Goal: Task Accomplishment & Management: Manage account settings

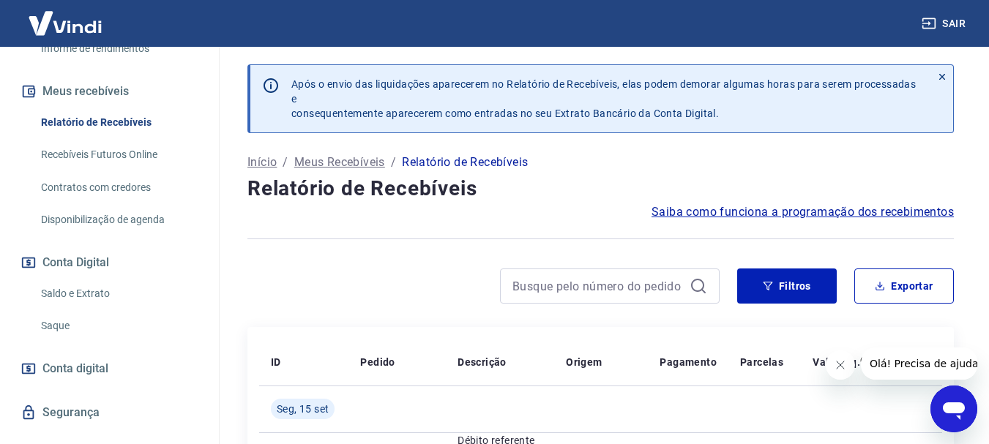
scroll to position [293, 0]
click at [48, 340] on link "Saque" at bounding box center [118, 325] width 166 height 30
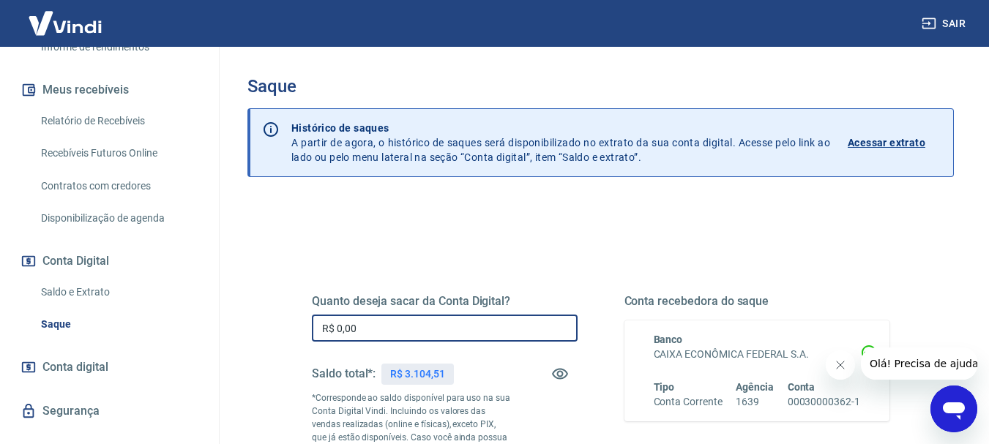
click at [354, 327] on input "R$ 0,00" at bounding box center [445, 328] width 266 height 27
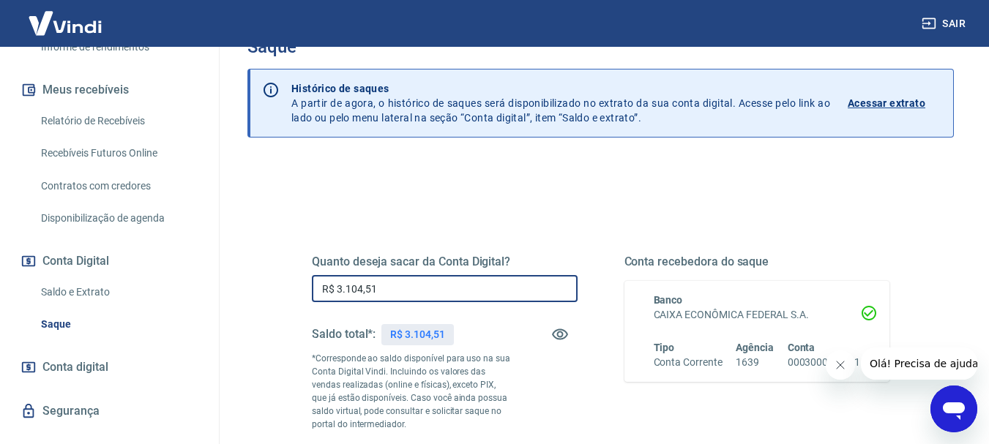
scroll to position [146, 0]
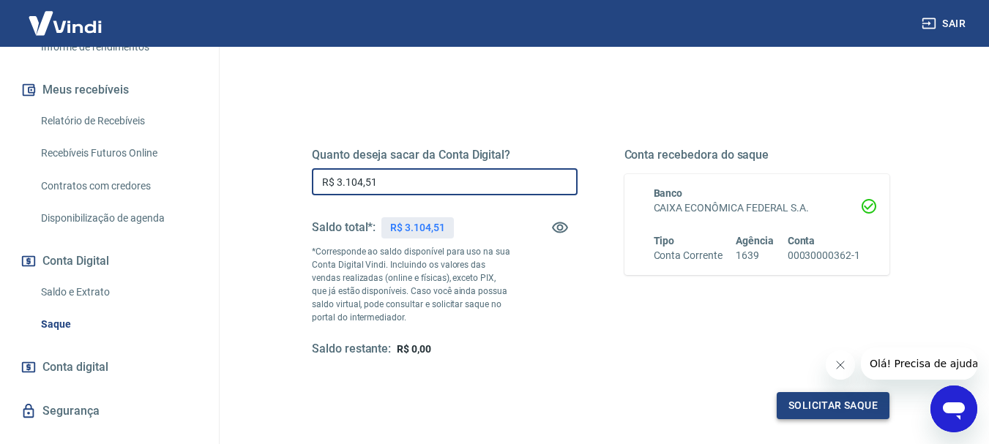
type input "R$ 3.104,51"
click at [823, 409] on button "Solicitar saque" at bounding box center [833, 405] width 113 height 27
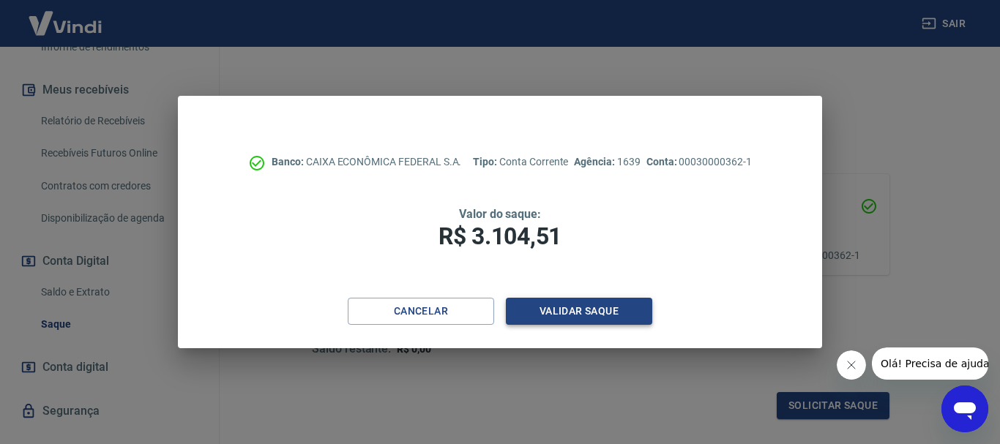
click at [561, 309] on button "Validar saque" at bounding box center [579, 311] width 146 height 27
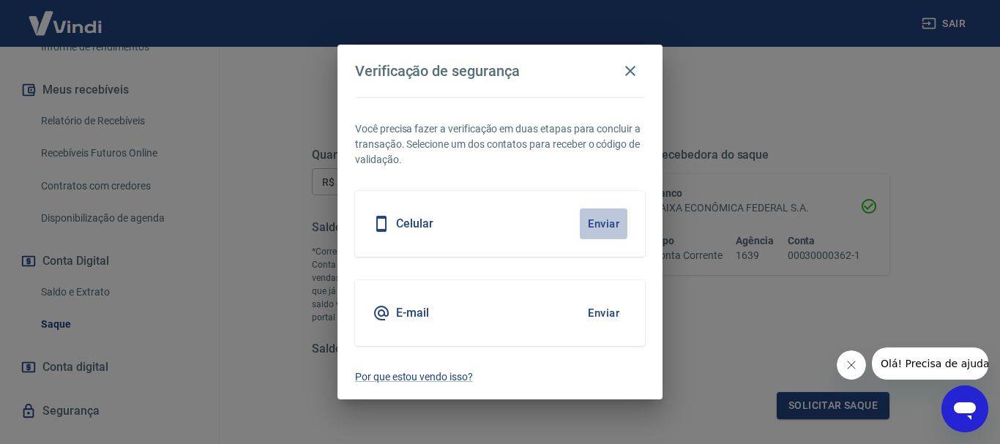
click at [604, 223] on button "Enviar" at bounding box center [604, 224] width 48 height 31
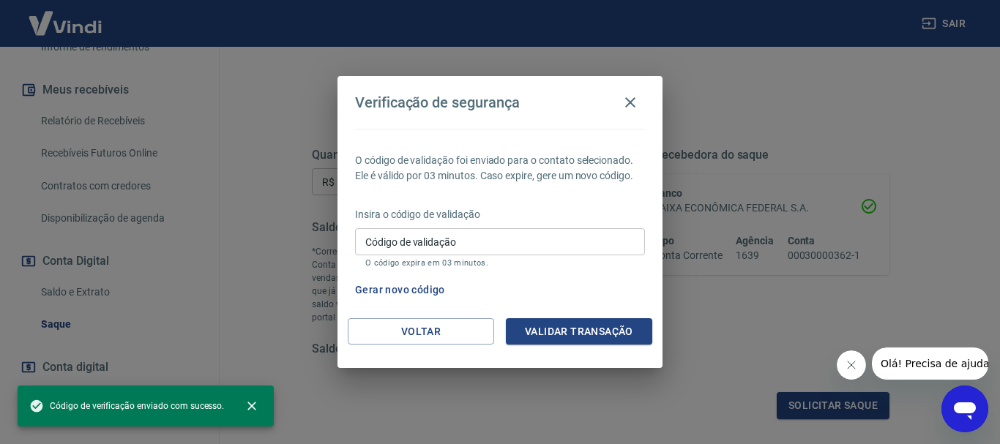
click at [408, 242] on input "Código de validação" at bounding box center [500, 241] width 290 height 27
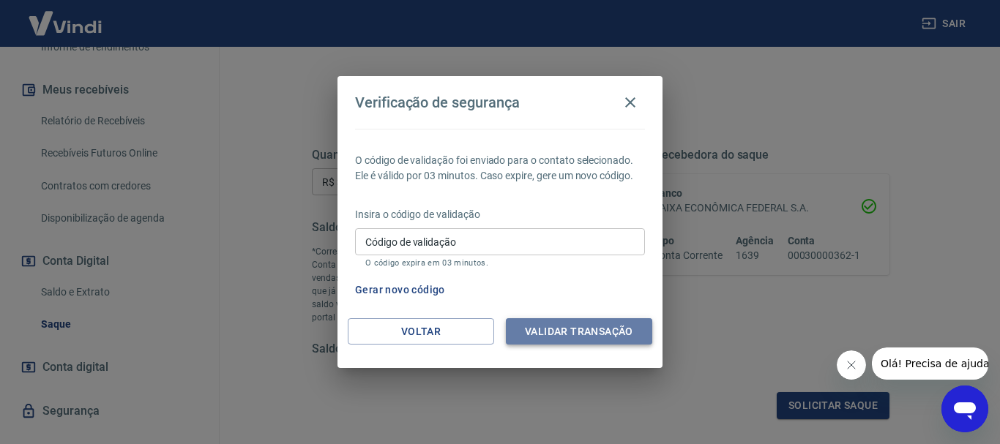
click at [587, 327] on button "Validar transação" at bounding box center [579, 331] width 146 height 27
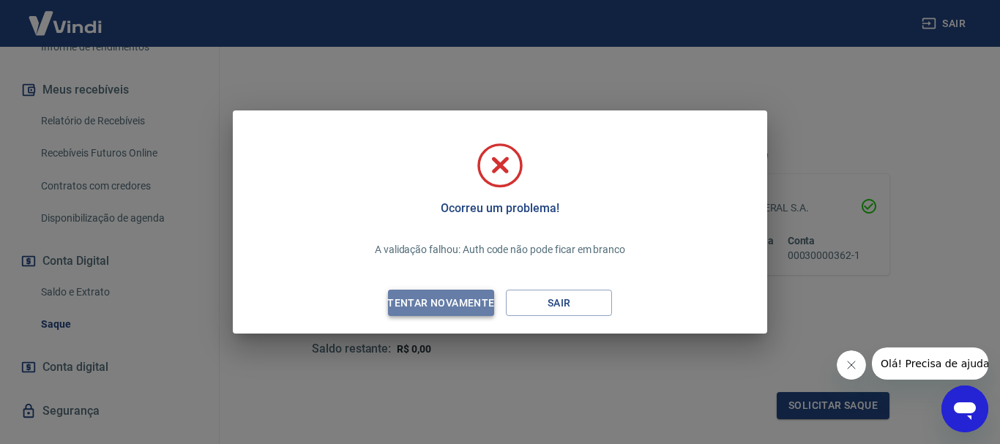
click at [458, 303] on div "Tentar novamente" at bounding box center [441, 303] width 142 height 18
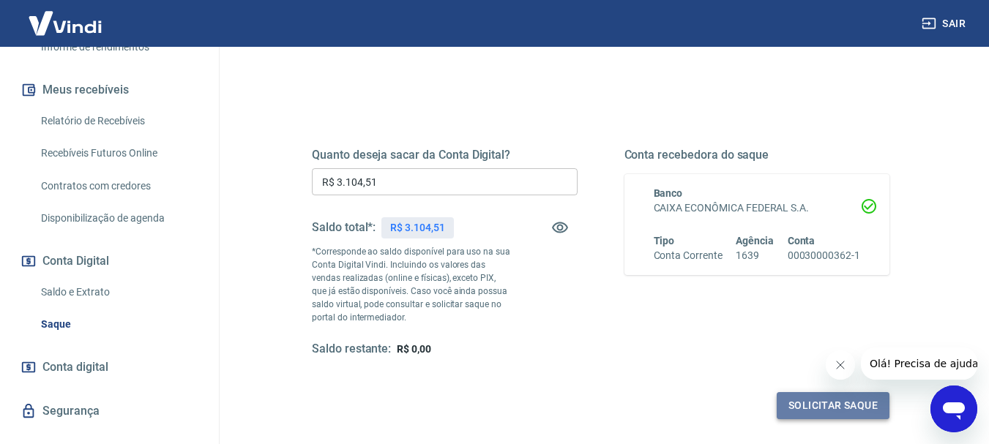
click at [810, 403] on button "Solicitar saque" at bounding box center [833, 405] width 113 height 27
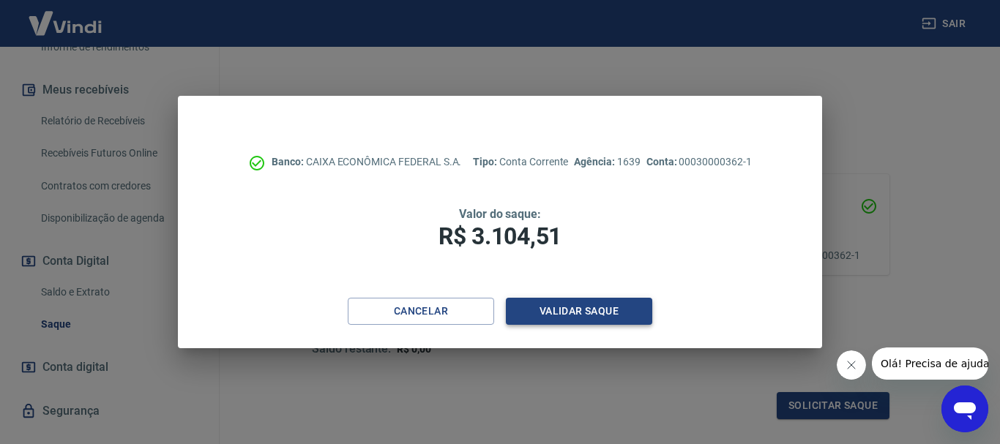
click at [563, 315] on button "Validar saque" at bounding box center [579, 311] width 146 height 27
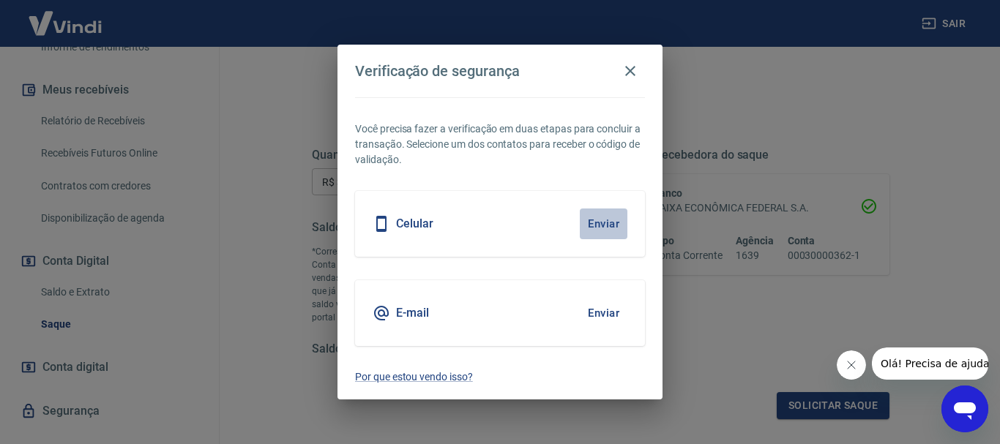
click at [601, 223] on button "Enviar" at bounding box center [604, 224] width 48 height 31
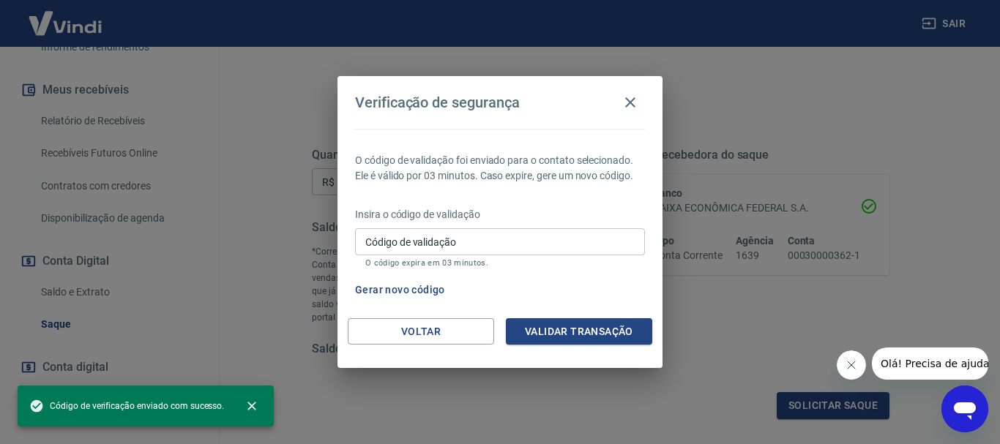
click at [375, 240] on input "Código de validação" at bounding box center [500, 241] width 290 height 27
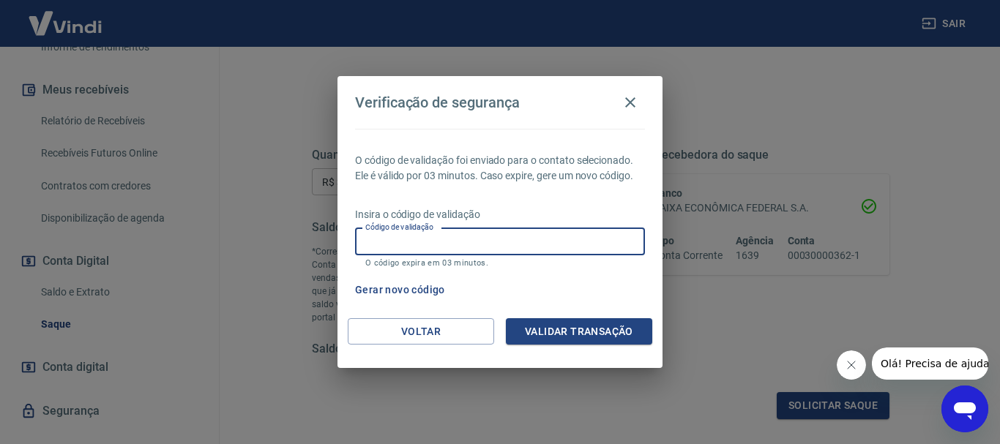
click at [375, 240] on input "Código de validação" at bounding box center [500, 241] width 290 height 27
type input "192957"
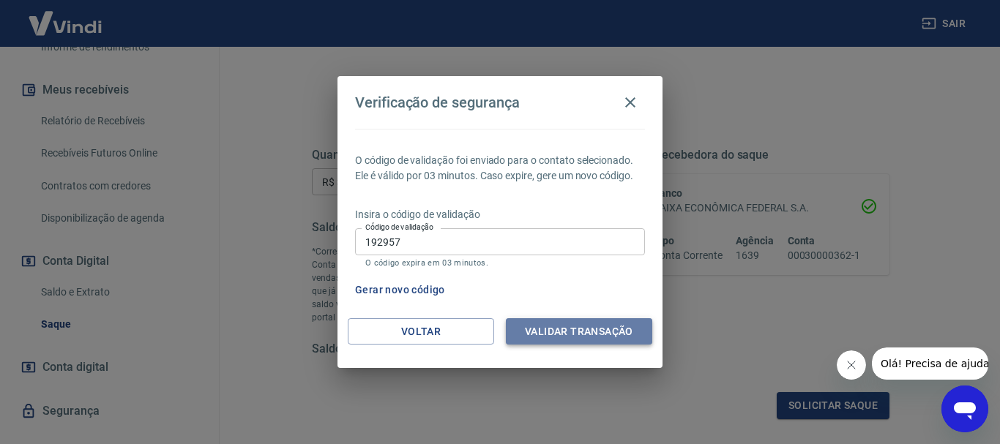
click at [621, 341] on button "Validar transação" at bounding box center [579, 331] width 146 height 27
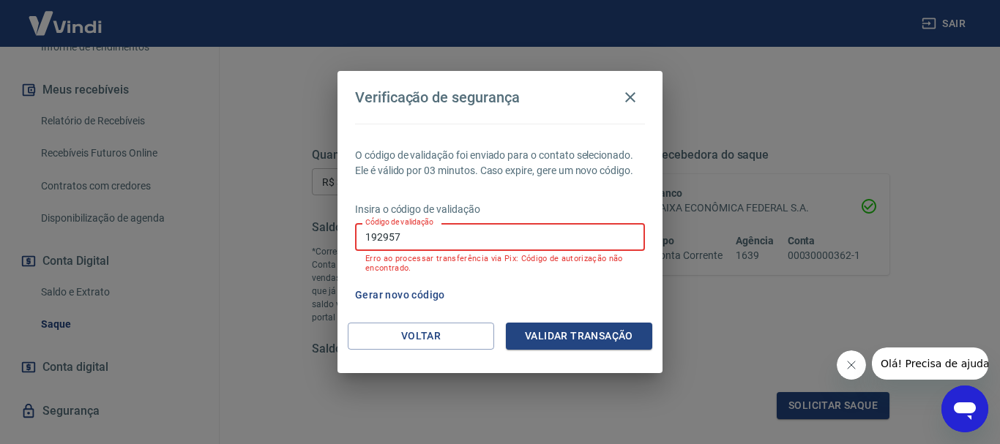
click at [406, 239] on input "192957" at bounding box center [500, 236] width 290 height 27
click at [437, 336] on button "Voltar" at bounding box center [421, 336] width 146 height 27
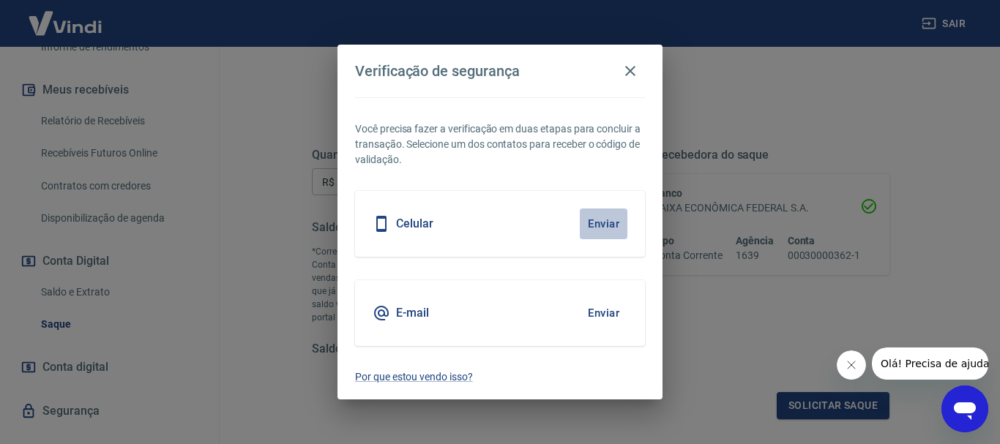
click at [605, 227] on button "Enviar" at bounding box center [604, 224] width 48 height 31
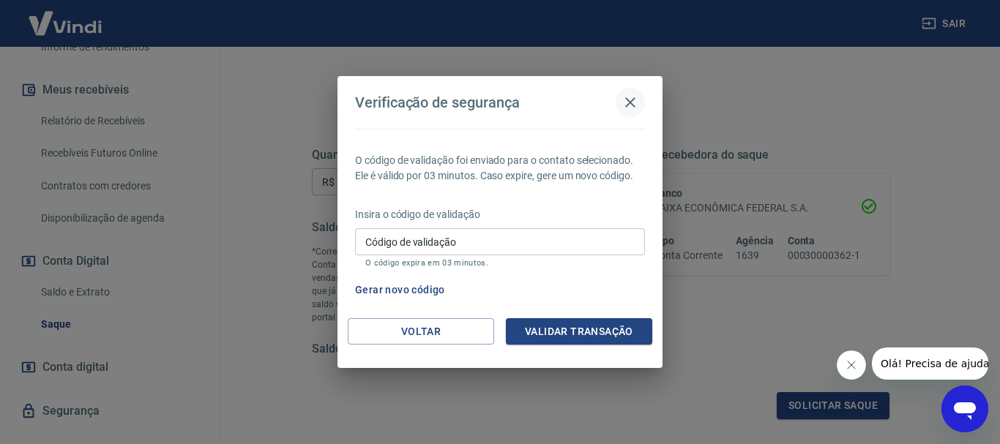
click at [632, 102] on icon "button" at bounding box center [630, 103] width 18 height 18
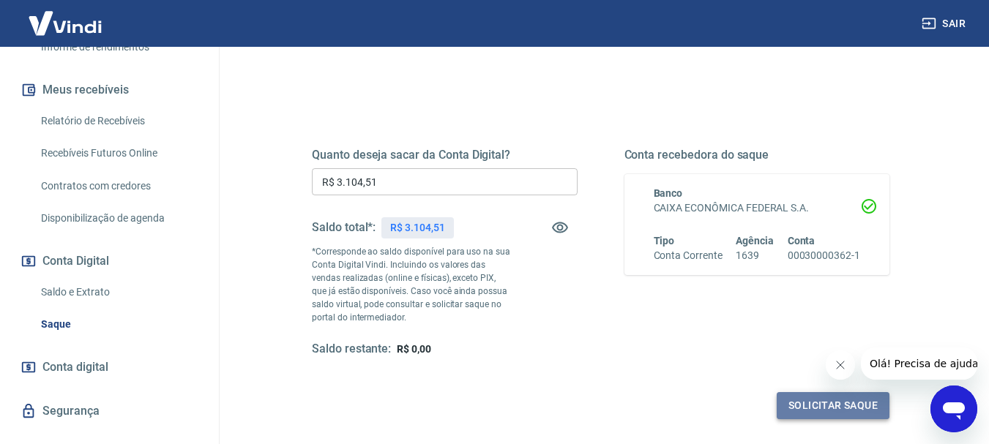
click at [823, 405] on button "Solicitar saque" at bounding box center [833, 405] width 113 height 27
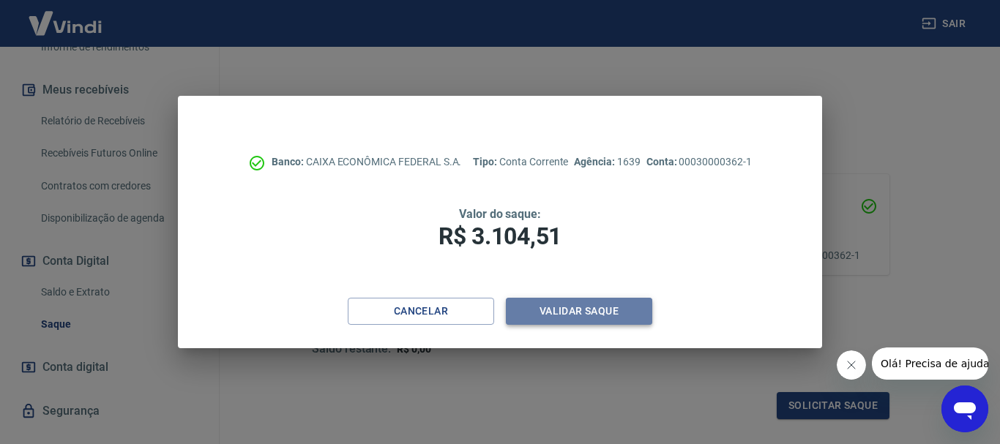
click at [554, 312] on button "Validar saque" at bounding box center [579, 311] width 146 height 27
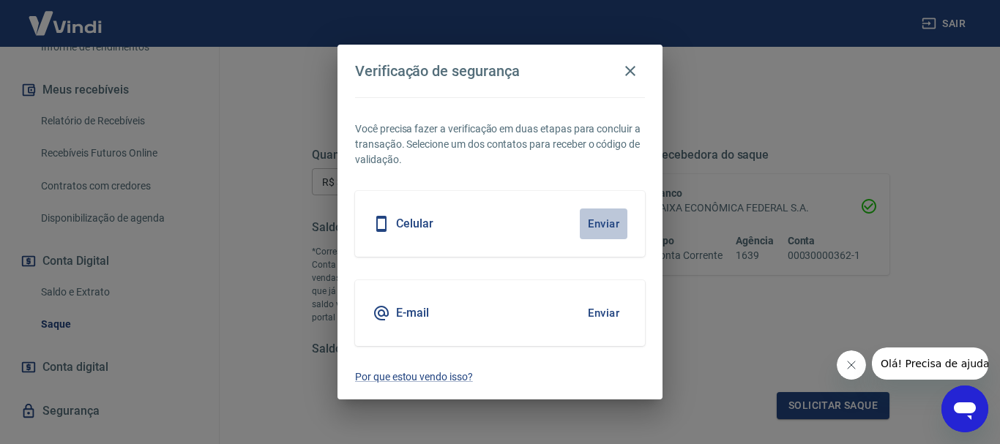
click at [605, 223] on button "Enviar" at bounding box center [604, 224] width 48 height 31
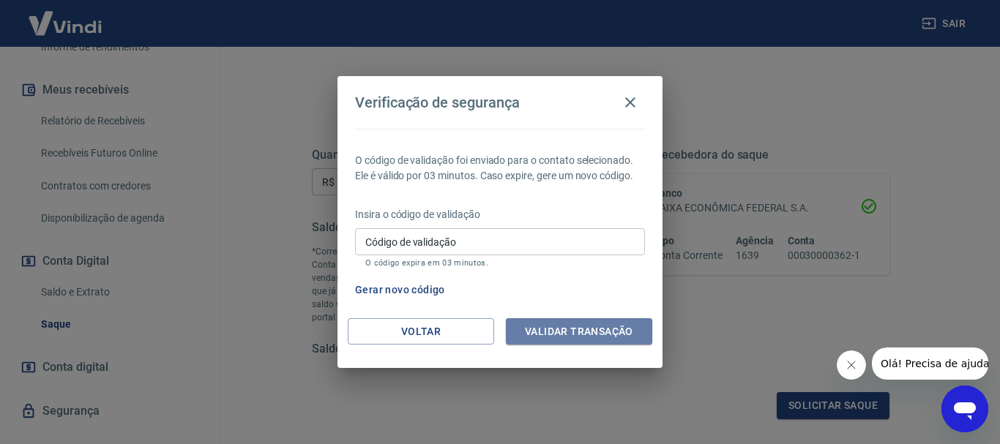
click at [562, 332] on button "Validar transação" at bounding box center [579, 331] width 146 height 27
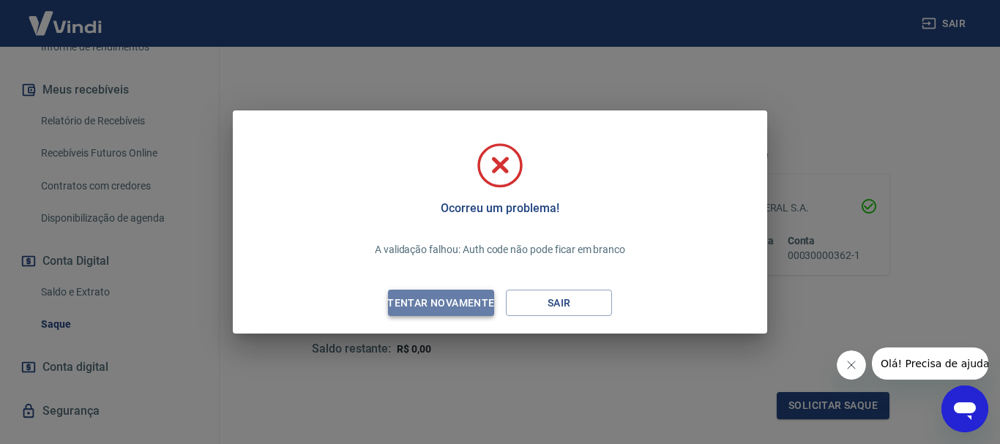
click at [447, 301] on div "Tentar novamente" at bounding box center [441, 303] width 142 height 18
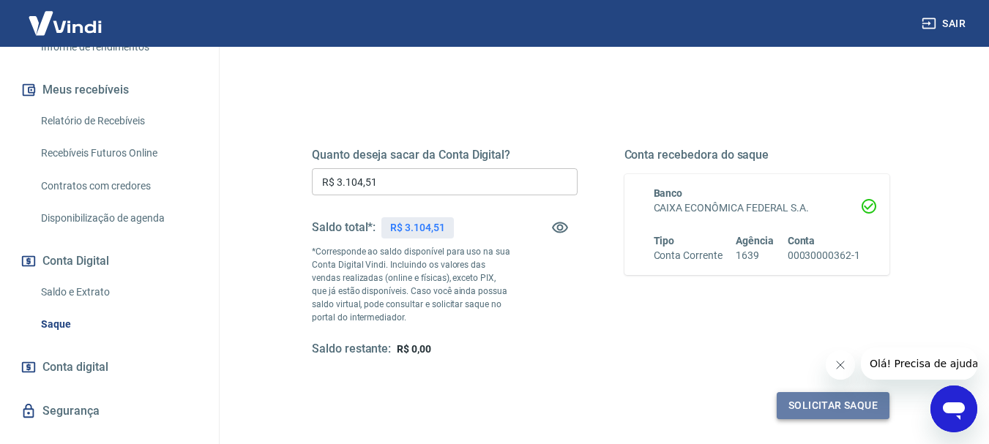
click at [812, 406] on button "Solicitar saque" at bounding box center [833, 405] width 113 height 27
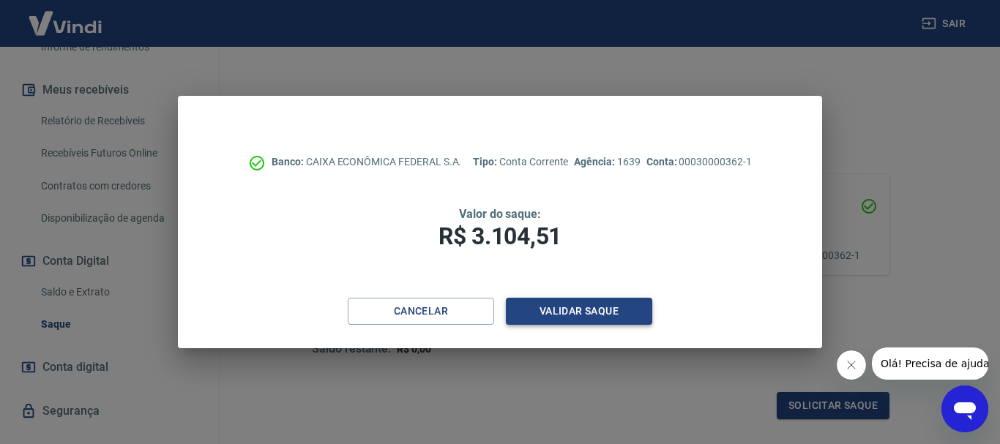
click at [566, 309] on button "Validar saque" at bounding box center [579, 311] width 146 height 27
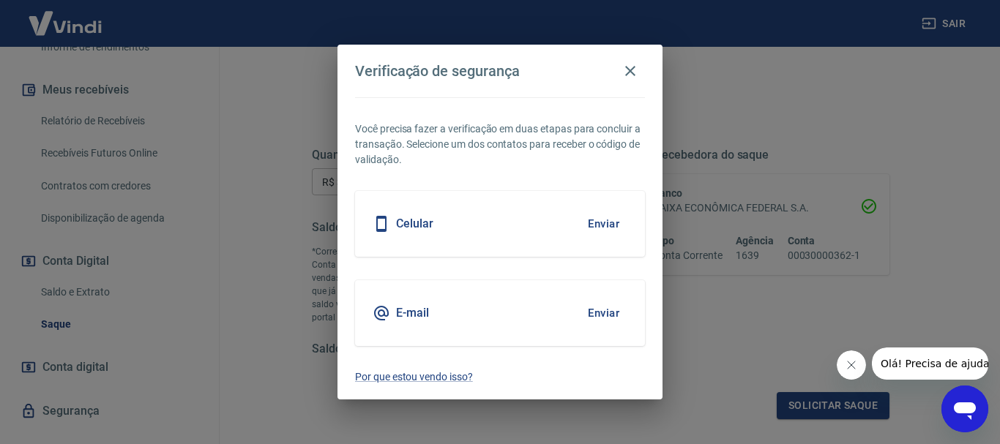
click at [605, 225] on button "Enviar" at bounding box center [604, 224] width 48 height 31
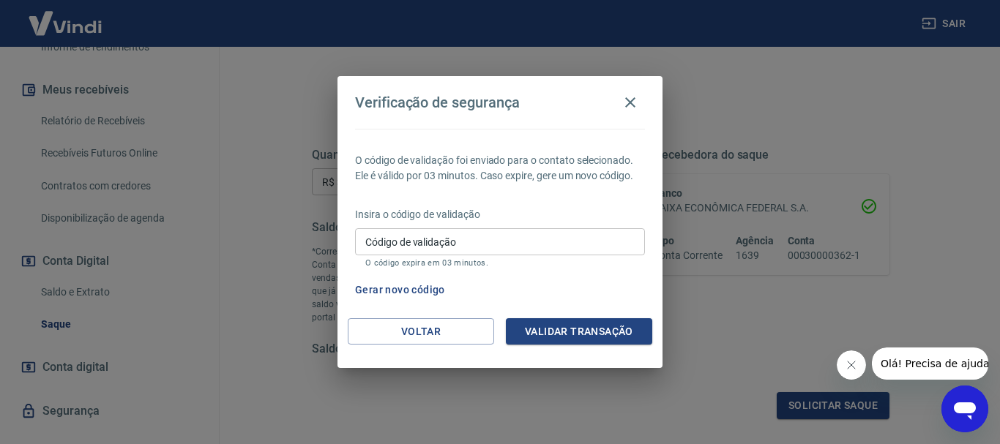
click at [372, 242] on input "Código de validação" at bounding box center [500, 241] width 290 height 27
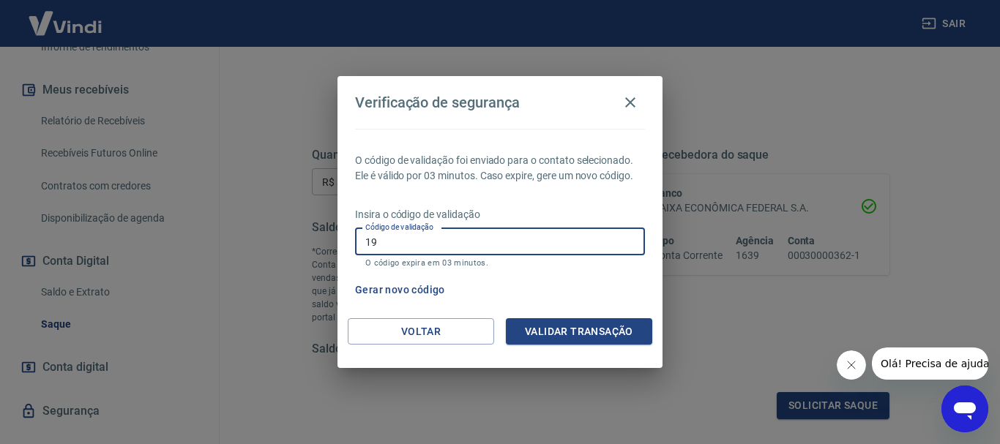
type input "1"
click at [412, 289] on button "Gerar novo código" at bounding box center [400, 290] width 102 height 27
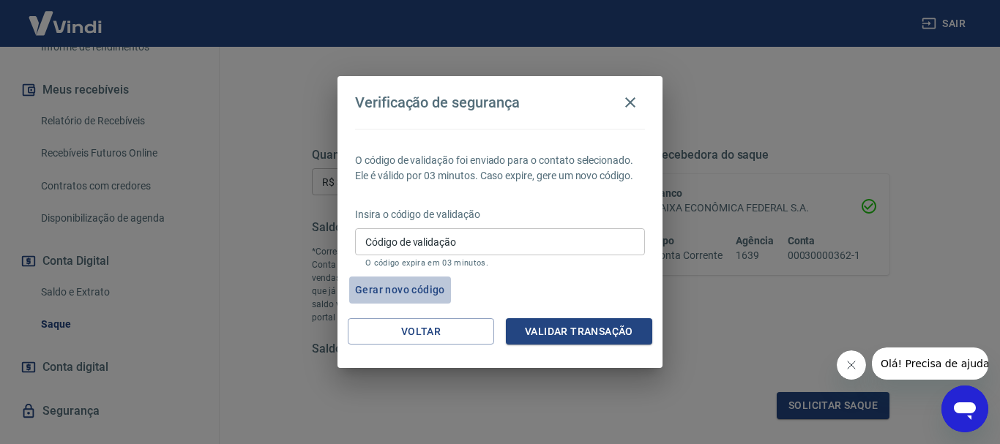
click at [412, 289] on button "Gerar novo código" at bounding box center [400, 290] width 102 height 27
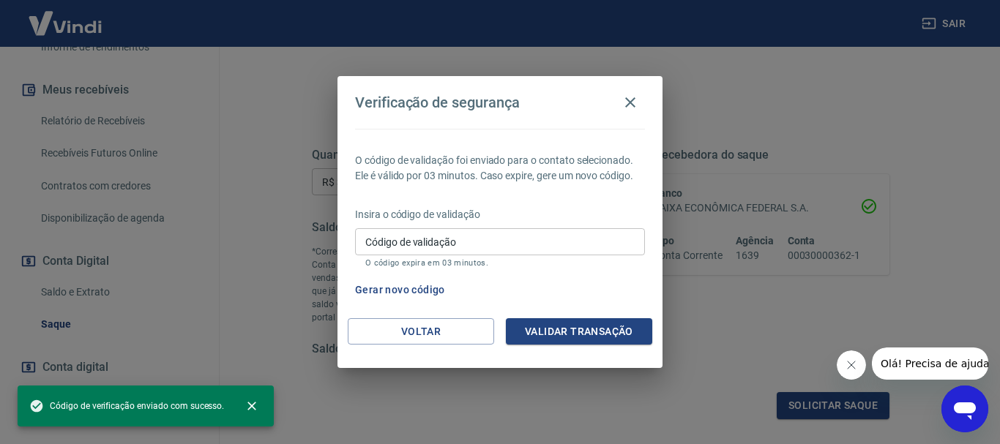
click at [107, 411] on span "Código de verificação enviado com sucesso." at bounding box center [126, 406] width 195 height 15
click at [578, 329] on button "Validar transação" at bounding box center [579, 331] width 146 height 27
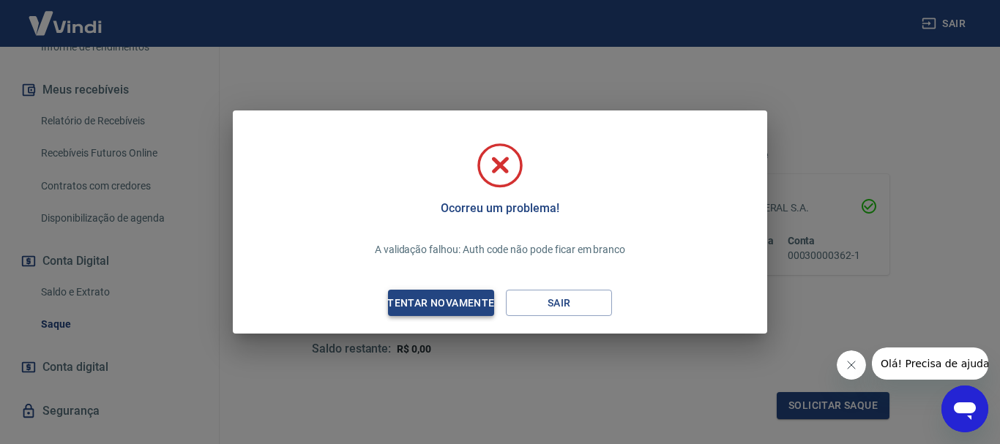
click at [424, 304] on div "Tentar novamente" at bounding box center [441, 303] width 142 height 18
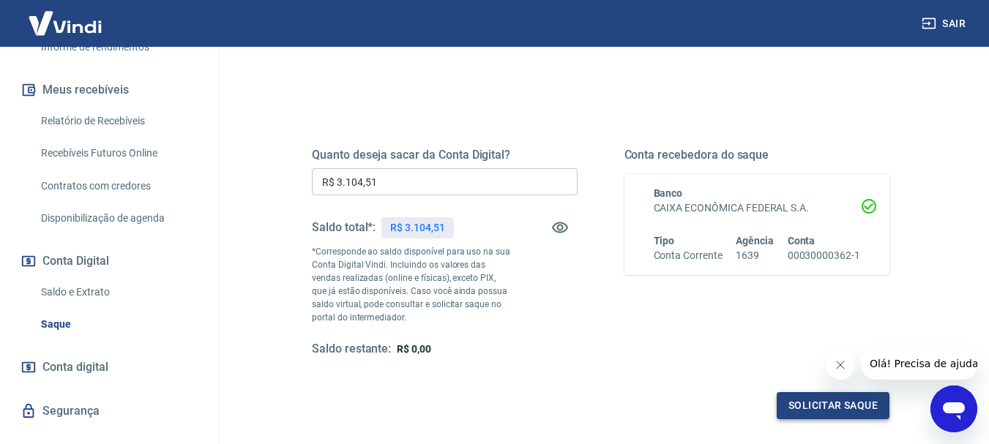
click at [808, 411] on button "Solicitar saque" at bounding box center [833, 405] width 113 height 27
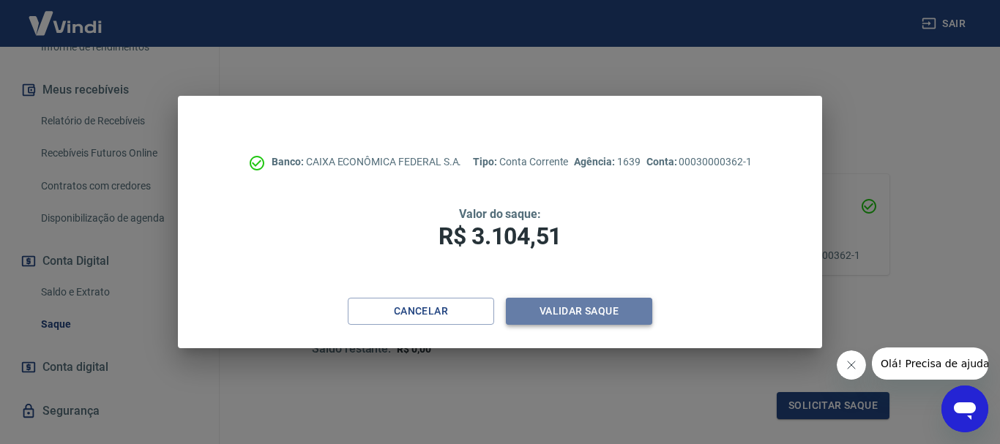
click at [579, 311] on button "Validar saque" at bounding box center [579, 311] width 146 height 27
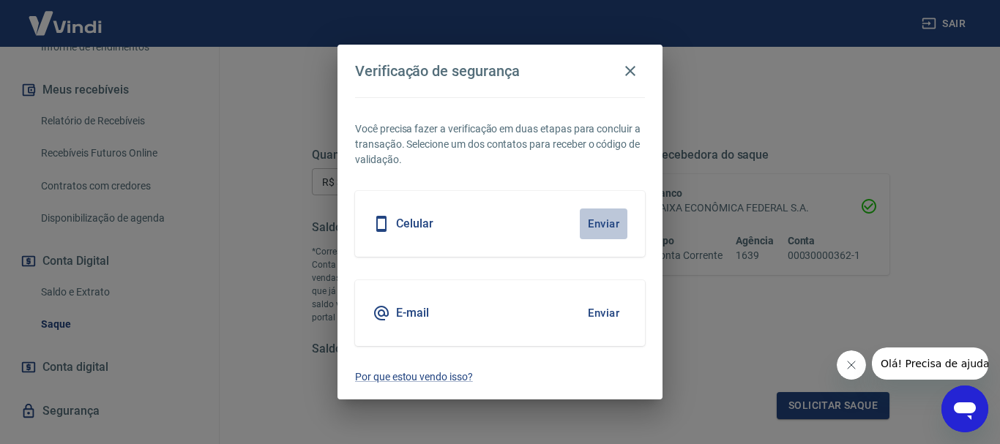
click at [597, 220] on button "Enviar" at bounding box center [604, 224] width 48 height 31
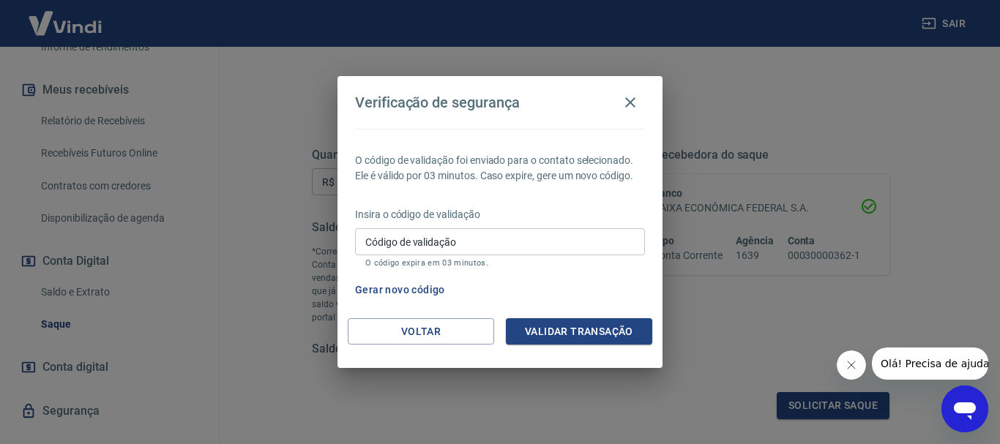
click at [427, 292] on button "Gerar novo código" at bounding box center [400, 290] width 102 height 27
click at [631, 102] on icon "button" at bounding box center [630, 102] width 10 height 10
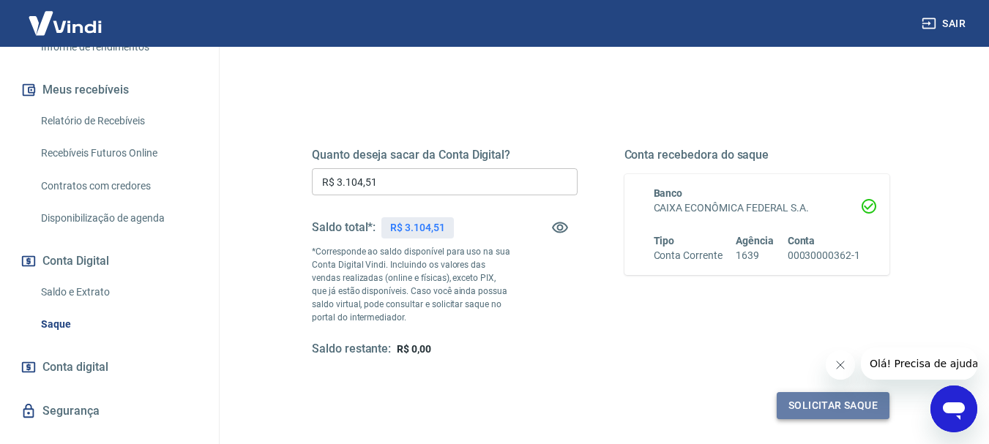
click at [838, 411] on button "Solicitar saque" at bounding box center [833, 405] width 113 height 27
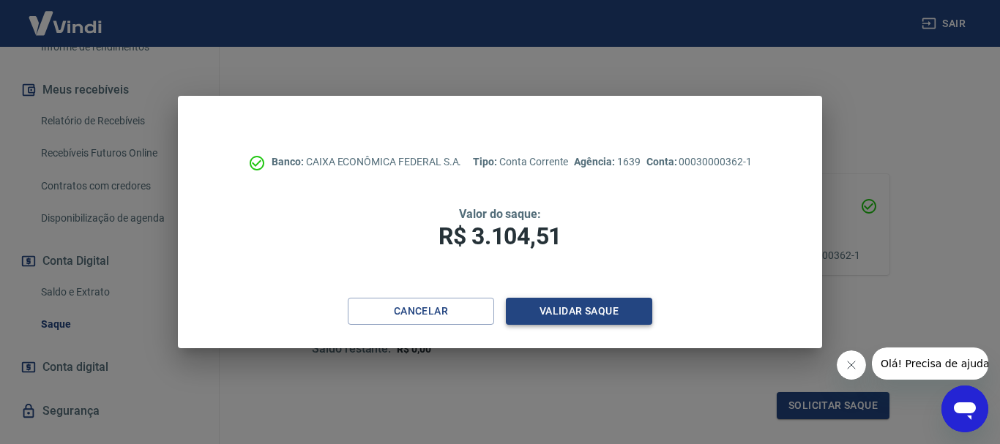
click at [548, 315] on button "Validar saque" at bounding box center [579, 311] width 146 height 27
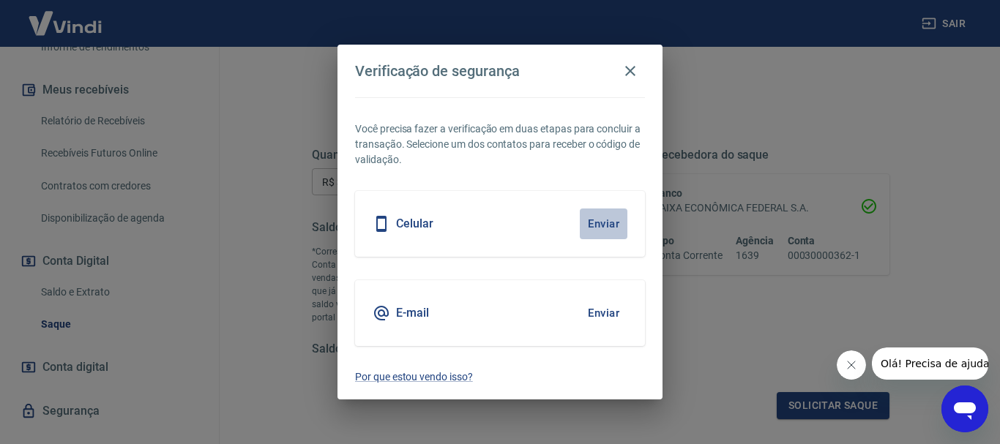
click at [593, 220] on button "Enviar" at bounding box center [604, 224] width 48 height 31
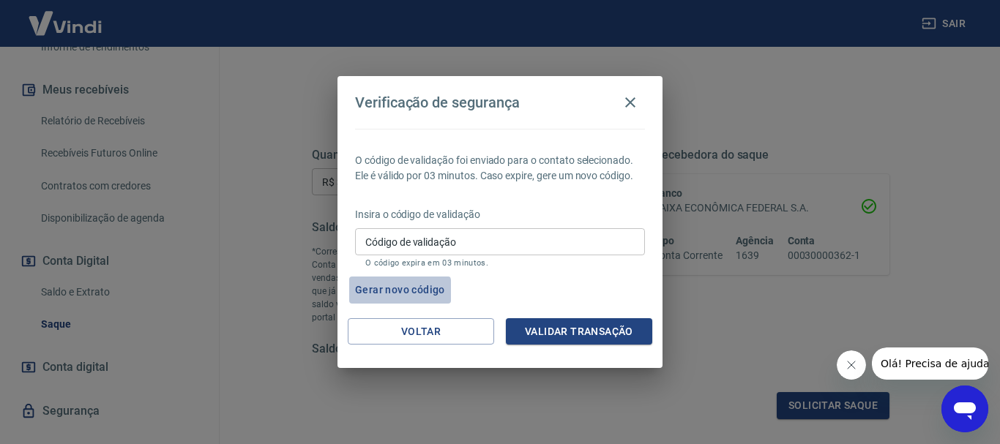
click at [367, 291] on button "Gerar novo código" at bounding box center [400, 290] width 102 height 27
click at [632, 100] on icon "button" at bounding box center [630, 102] width 10 height 10
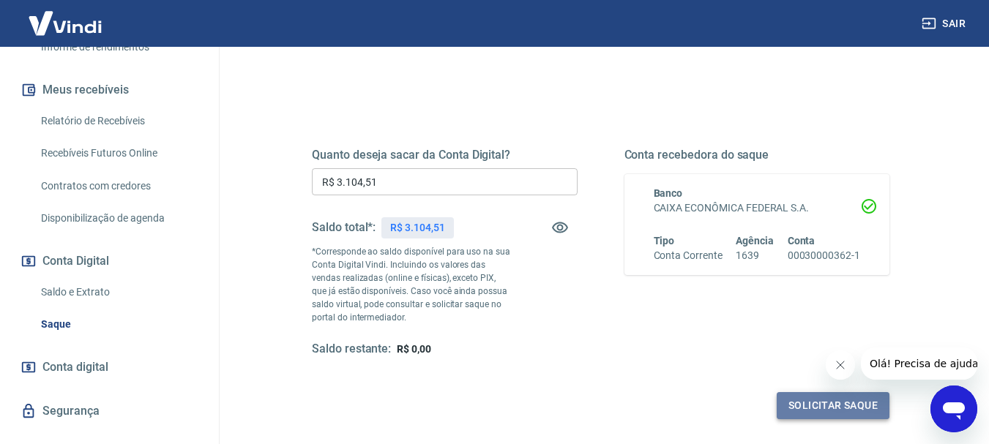
click at [794, 408] on button "Solicitar saque" at bounding box center [833, 405] width 113 height 27
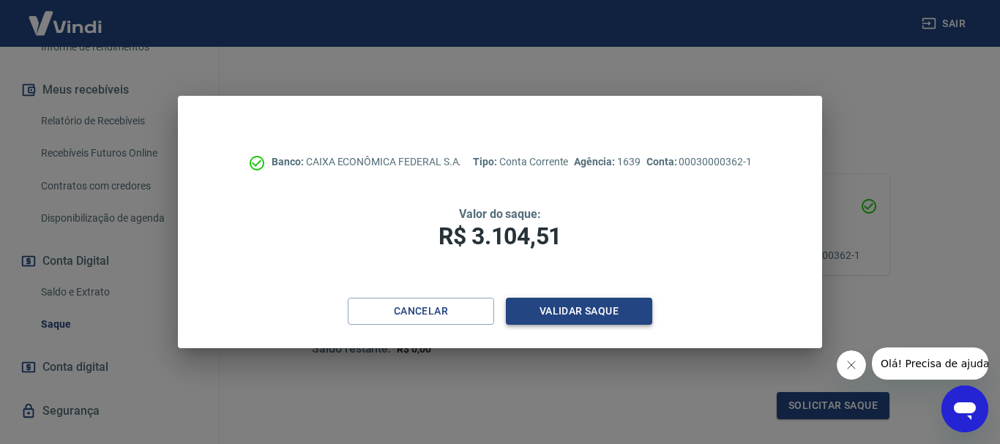
click at [600, 315] on button "Validar saque" at bounding box center [579, 311] width 146 height 27
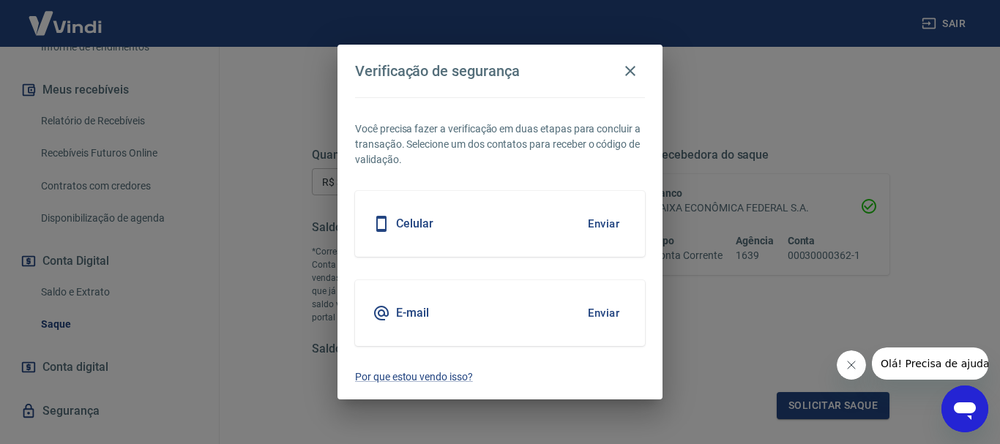
click at [378, 220] on icon at bounding box center [381, 224] width 10 height 16
click at [592, 221] on button "Enviar" at bounding box center [604, 224] width 48 height 31
click at [629, 70] on icon "button" at bounding box center [630, 71] width 10 height 10
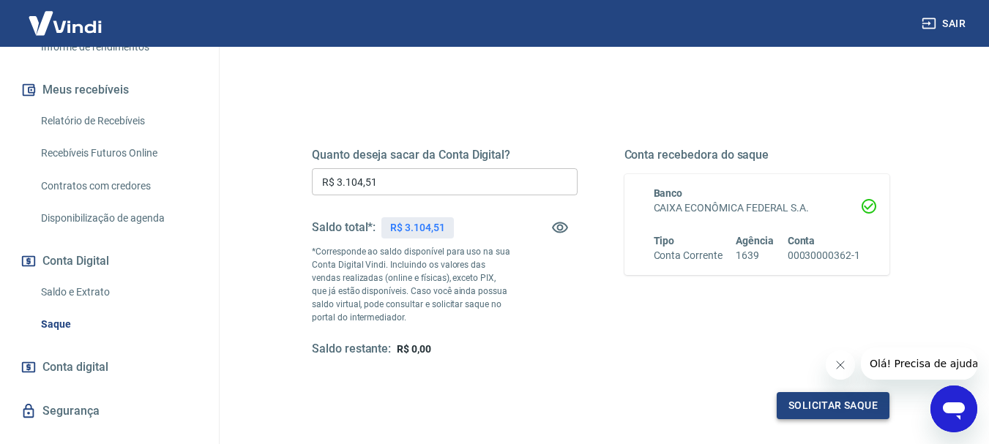
click at [829, 410] on button "Solicitar saque" at bounding box center [833, 405] width 113 height 27
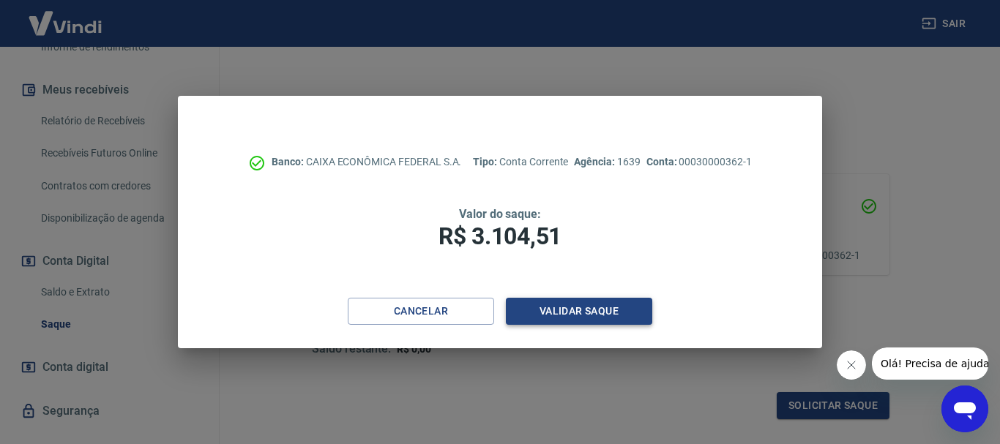
click at [565, 314] on button "Validar saque" at bounding box center [579, 311] width 146 height 27
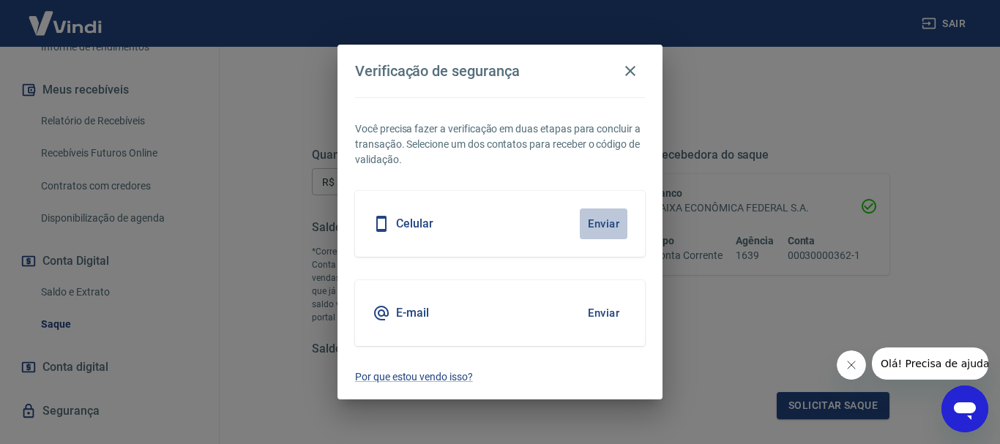
click at [602, 222] on button "Enviar" at bounding box center [604, 224] width 48 height 31
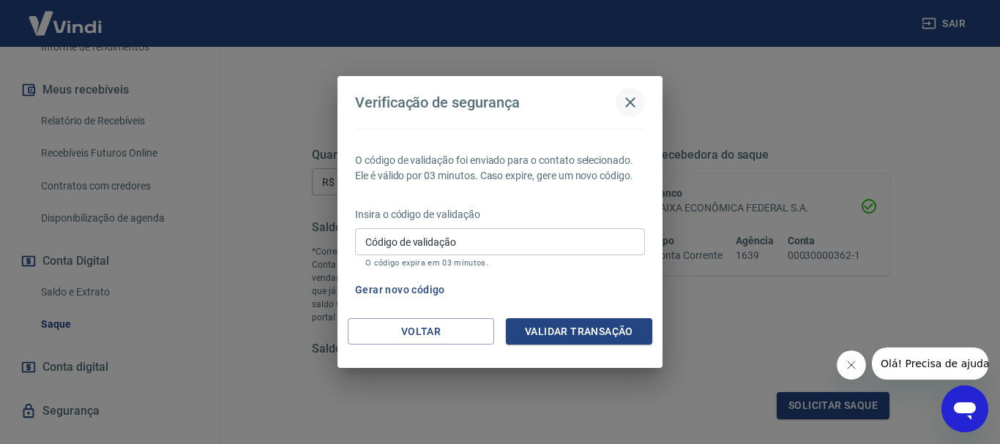
click at [631, 100] on icon "button" at bounding box center [630, 103] width 18 height 18
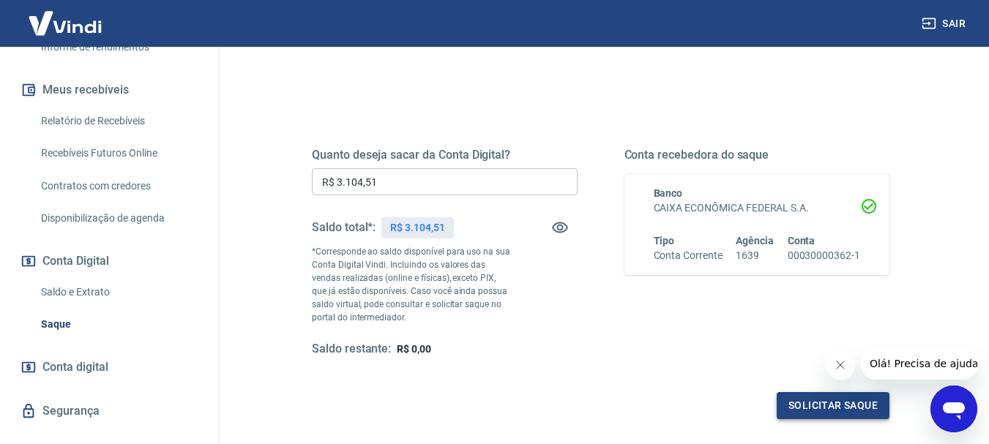
click at [810, 408] on button "Solicitar saque" at bounding box center [833, 405] width 113 height 27
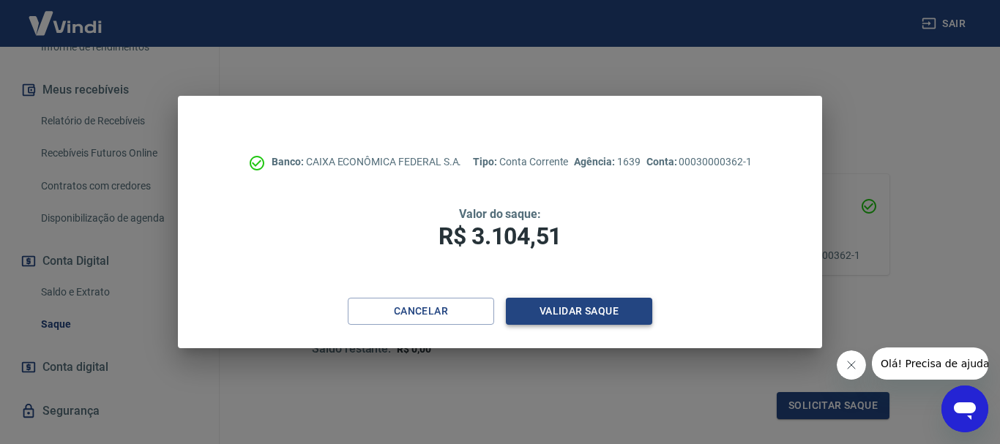
click at [559, 312] on button "Validar saque" at bounding box center [579, 311] width 146 height 27
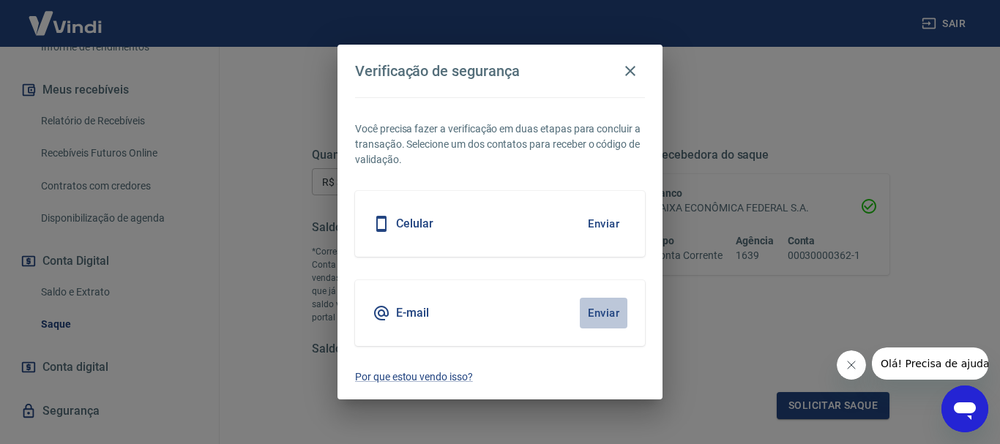
click at [600, 313] on button "Enviar" at bounding box center [604, 313] width 48 height 31
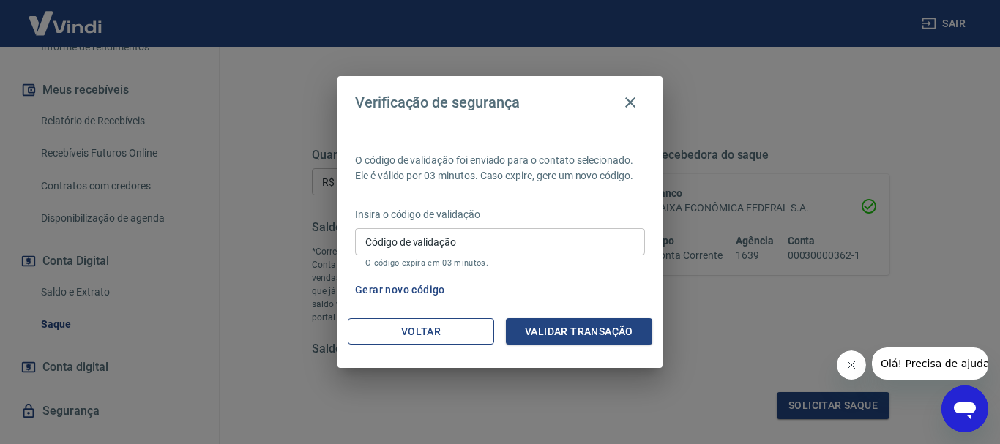
click at [420, 322] on button "Voltar" at bounding box center [421, 331] width 146 height 27
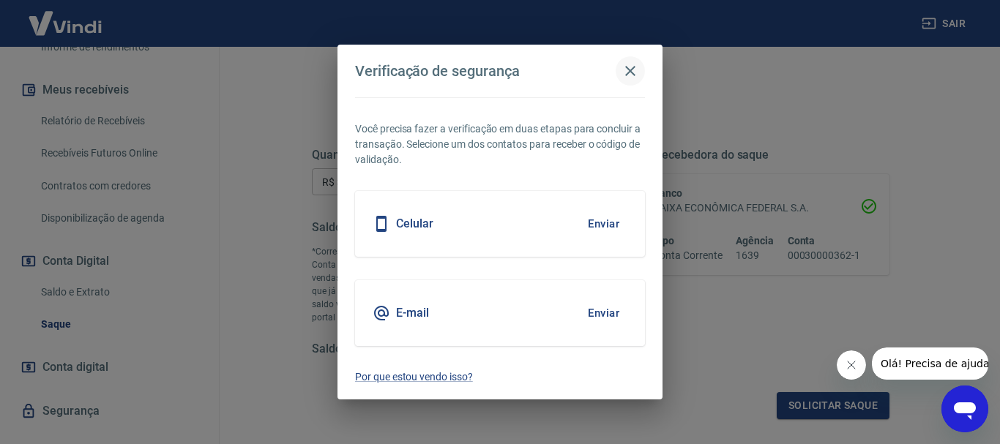
click at [627, 70] on icon "button" at bounding box center [630, 71] width 18 height 18
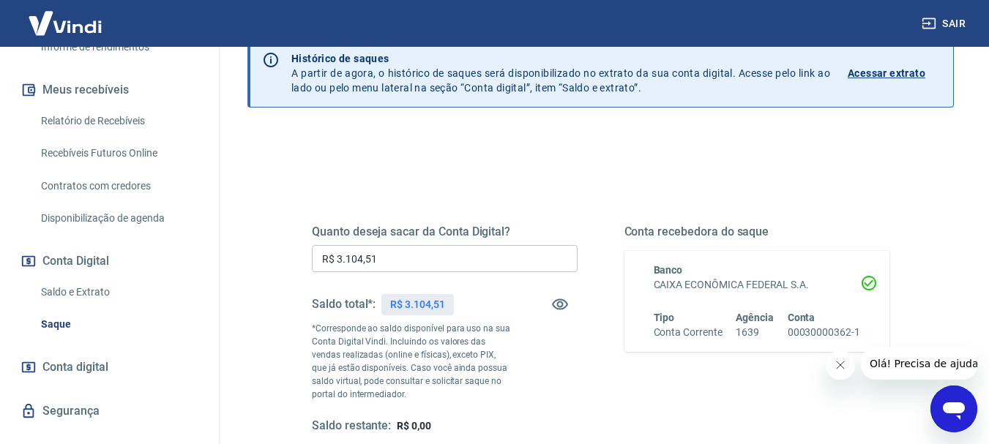
scroll to position [0, 0]
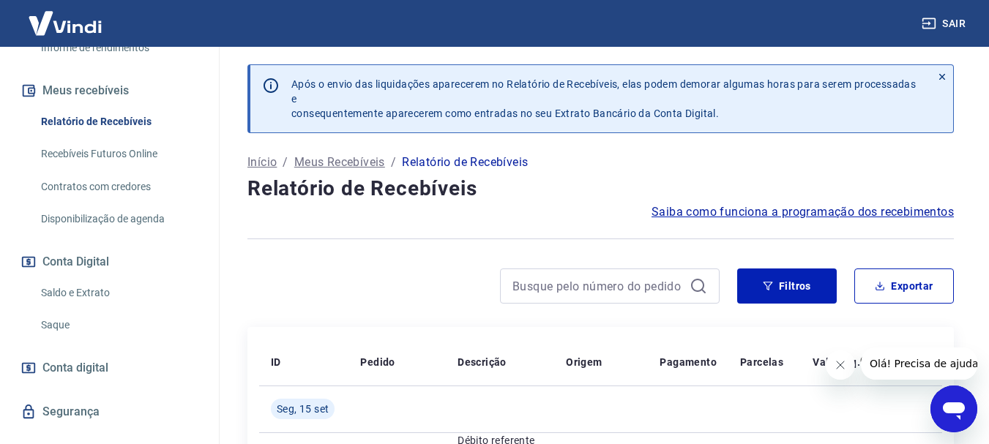
scroll to position [293, 0]
click at [50, 337] on link "Saque" at bounding box center [118, 325] width 166 height 30
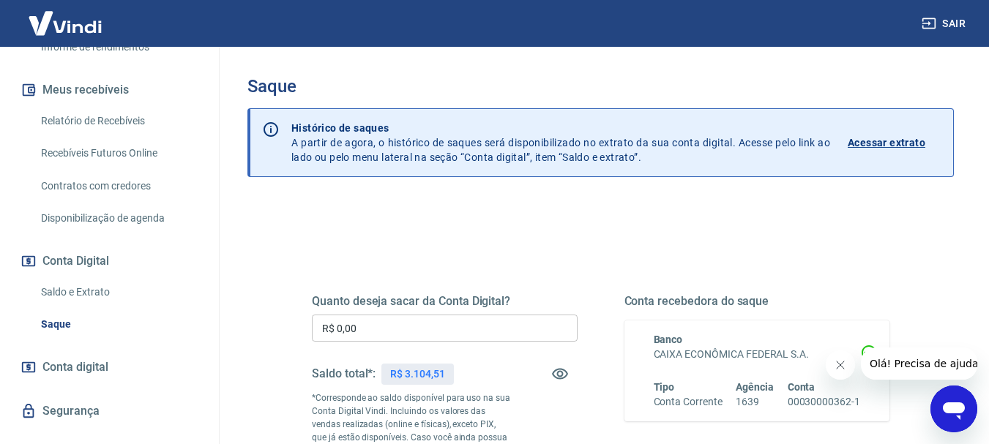
click at [355, 328] on input "R$ 0,00" at bounding box center [445, 328] width 266 height 27
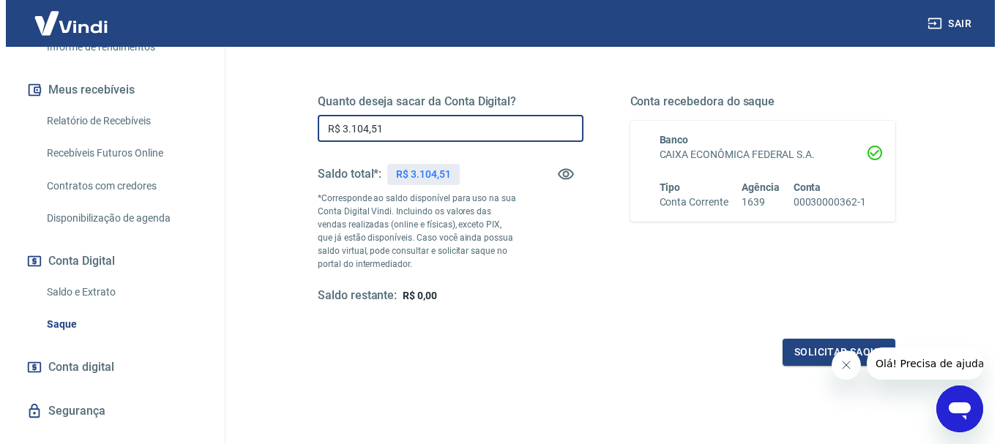
scroll to position [220, 0]
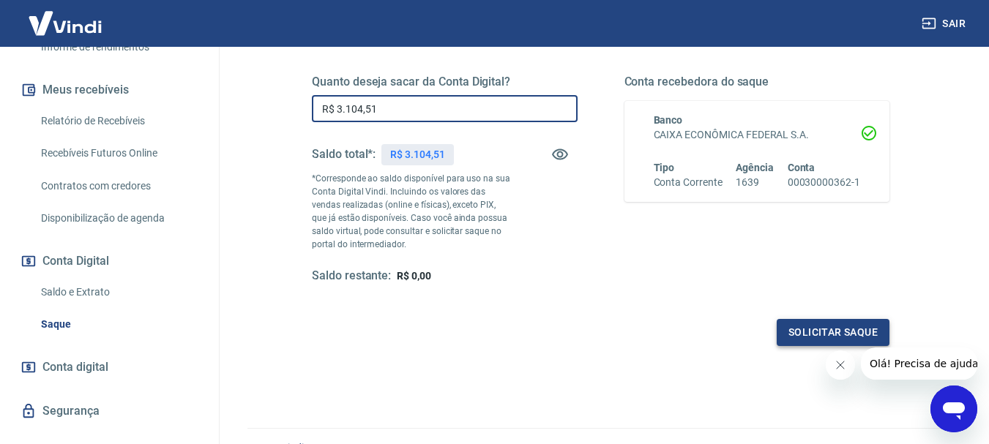
type input "R$ 3.104,51"
click at [837, 333] on button "Solicitar saque" at bounding box center [833, 332] width 113 height 27
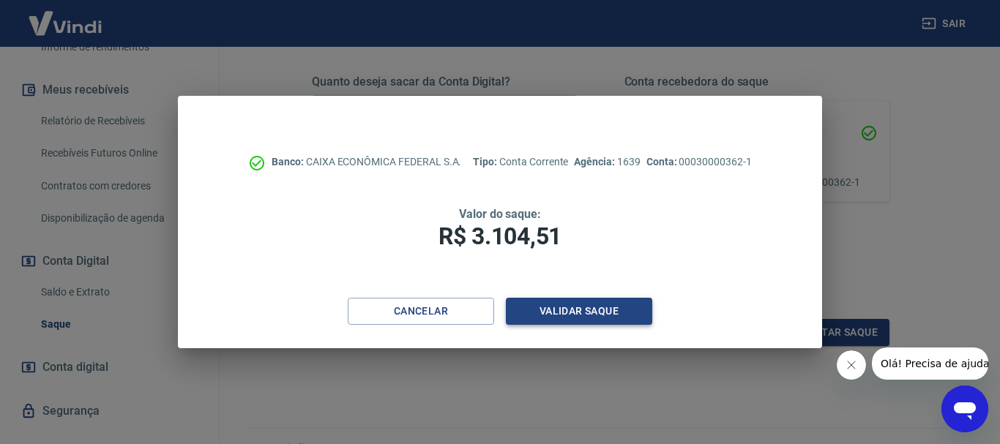
click at [607, 312] on button "Validar saque" at bounding box center [579, 311] width 146 height 27
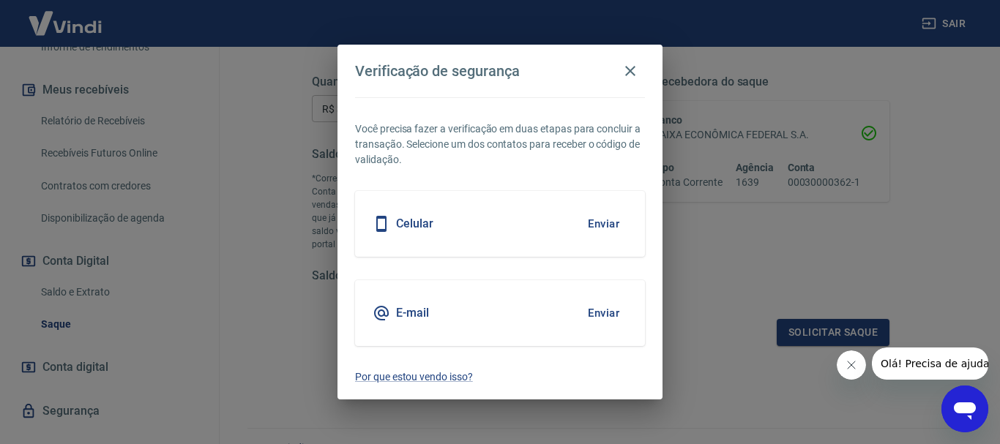
click at [602, 224] on button "Enviar" at bounding box center [604, 224] width 48 height 31
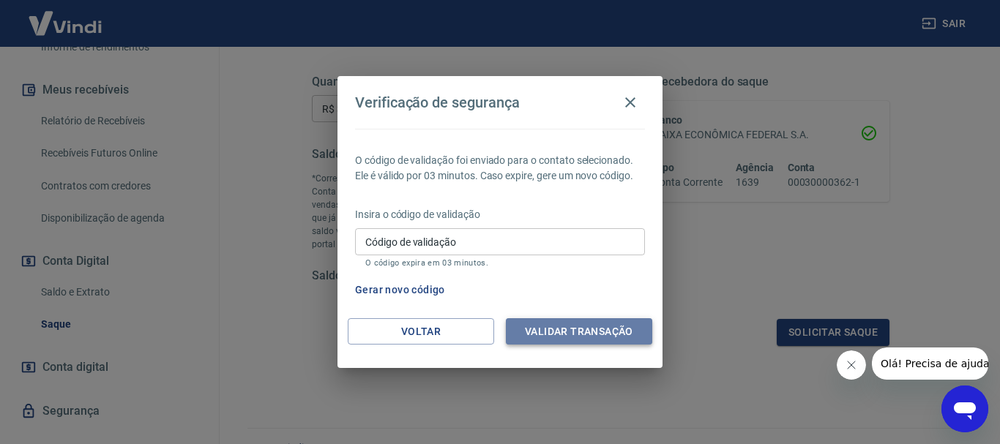
click at [577, 330] on button "Validar transação" at bounding box center [579, 331] width 146 height 27
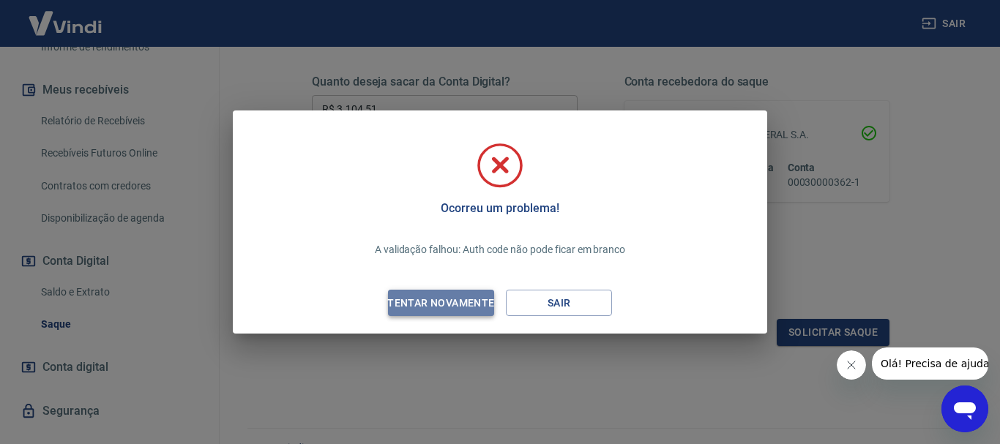
click at [444, 307] on div "Tentar novamente" at bounding box center [441, 303] width 142 height 18
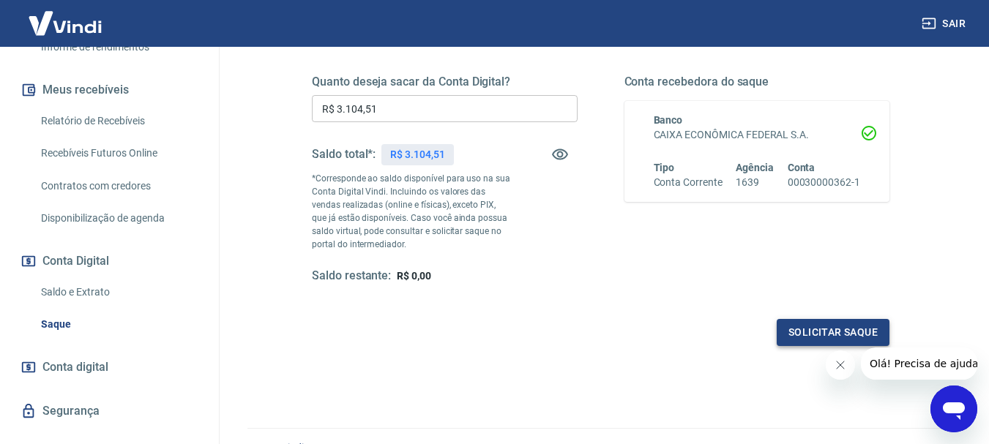
click at [846, 339] on button "Solicitar saque" at bounding box center [833, 332] width 113 height 27
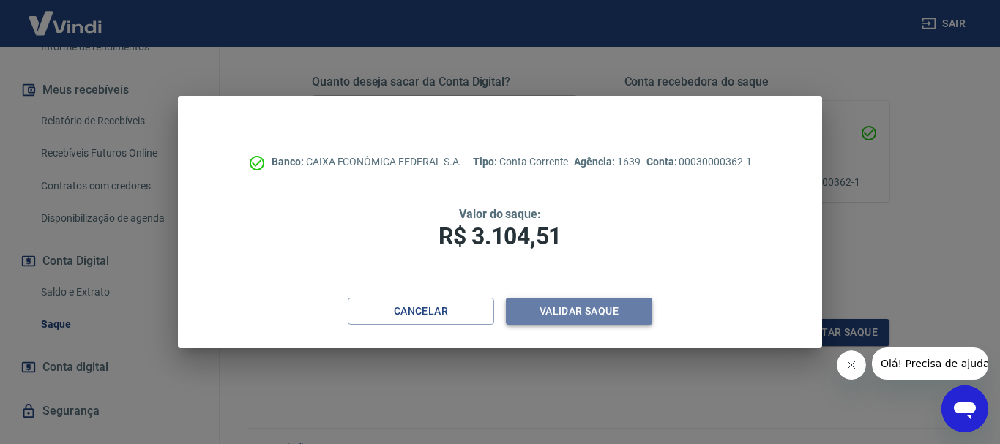
click at [593, 315] on button "Validar saque" at bounding box center [579, 311] width 146 height 27
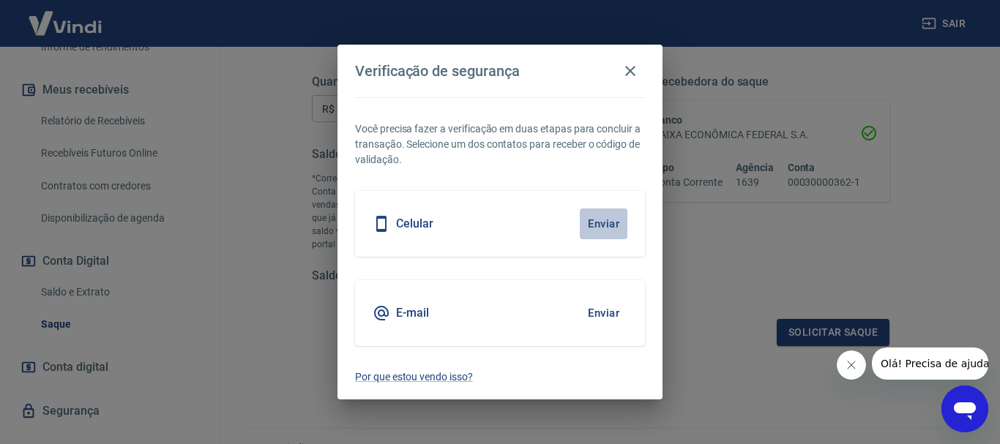
click at [596, 223] on button "Enviar" at bounding box center [604, 224] width 48 height 31
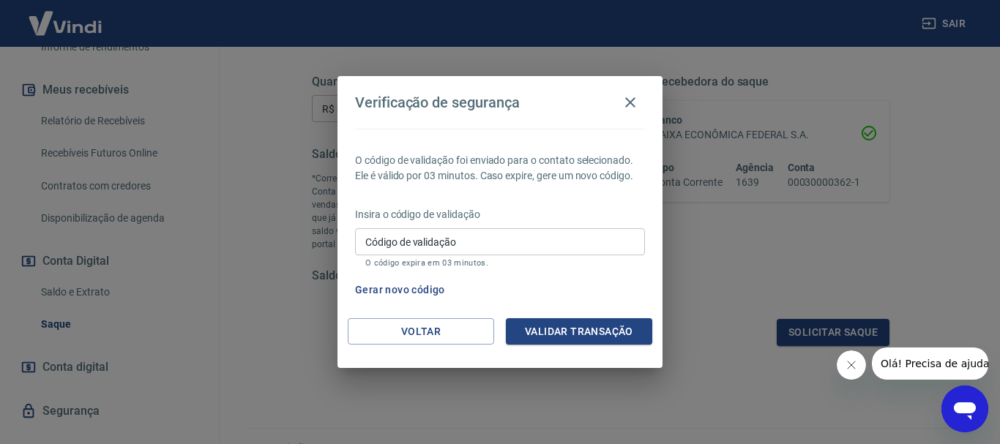
click at [912, 365] on span "Olá! Precisa de ajuda?" at bounding box center [937, 364] width 114 height 12
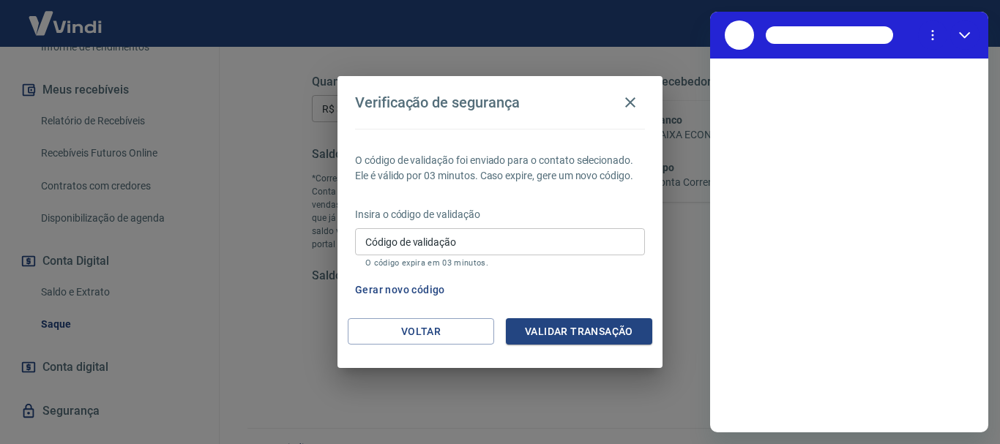
scroll to position [0, 0]
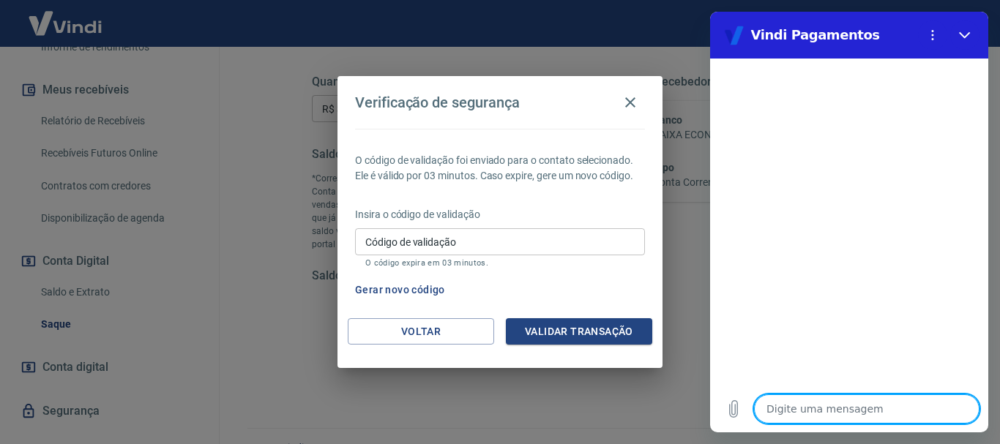
click at [786, 416] on textarea at bounding box center [866, 409] width 225 height 29
type textarea "o"
type textarea "x"
type textarea "o"
type textarea "x"
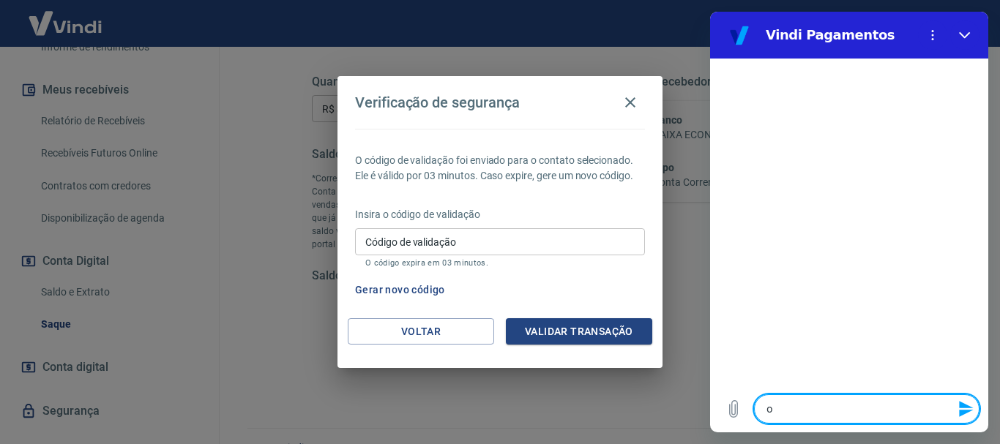
type textarea "o c"
type textarea "x"
type textarea "o co"
type textarea "x"
type textarea "o cod"
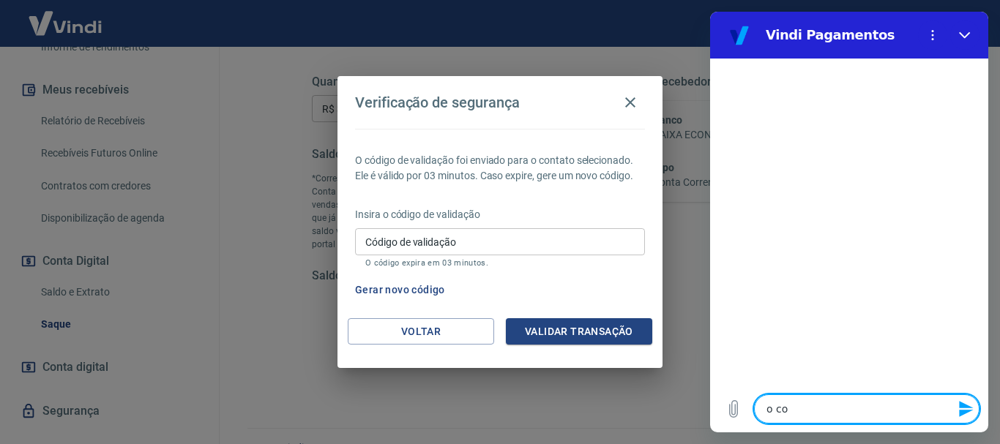
type textarea "x"
type textarea "o codi"
type textarea "x"
type textarea "o codig"
type textarea "x"
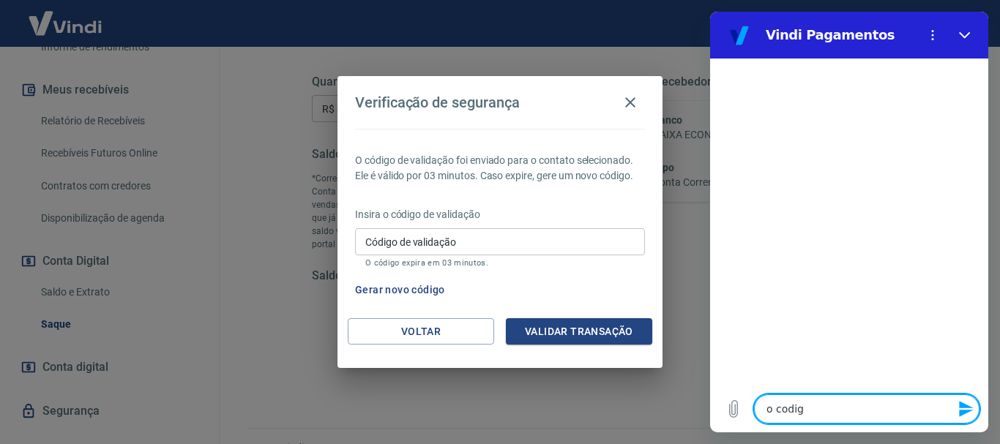
type textarea "o codigo"
type textarea "x"
type textarea "o codigo"
type textarea "x"
type textarea "o codigo n"
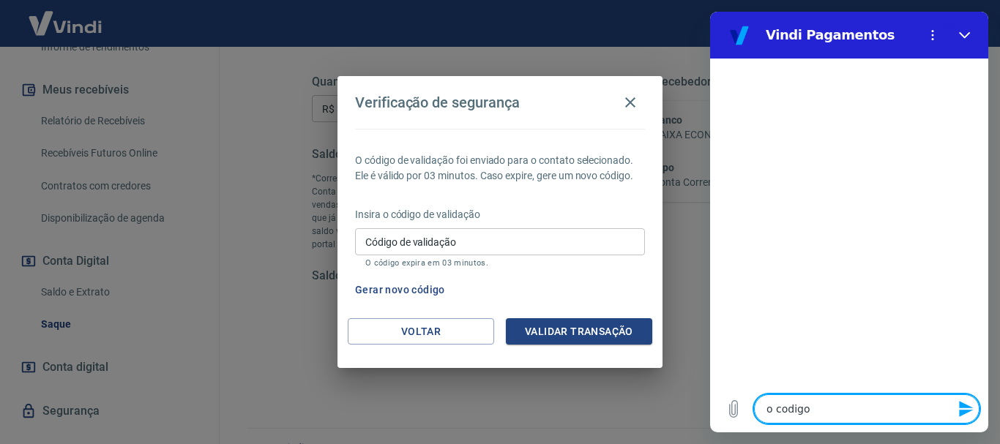
type textarea "x"
type textarea "o codigo na"
type textarea "x"
type textarea "o codigo nao"
type textarea "x"
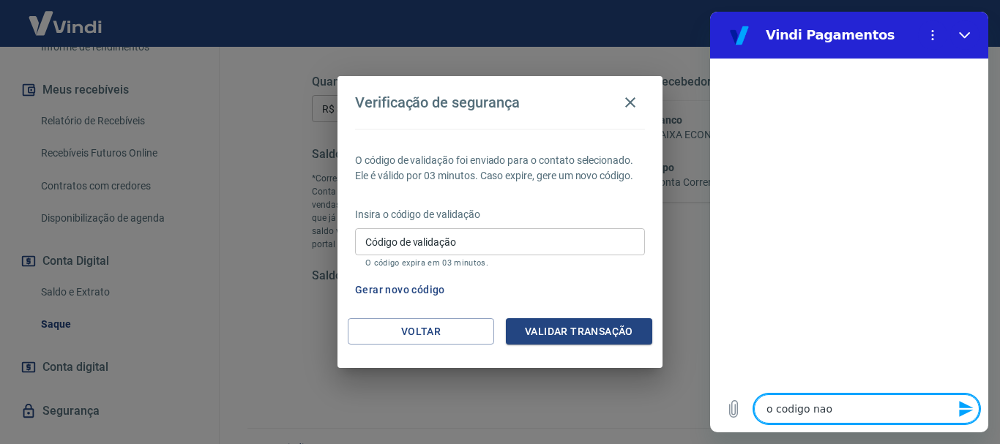
type textarea "o codigo nao"
type textarea "x"
type textarea "o codigo nao e"
type textarea "x"
type textarea "o codigo nao es"
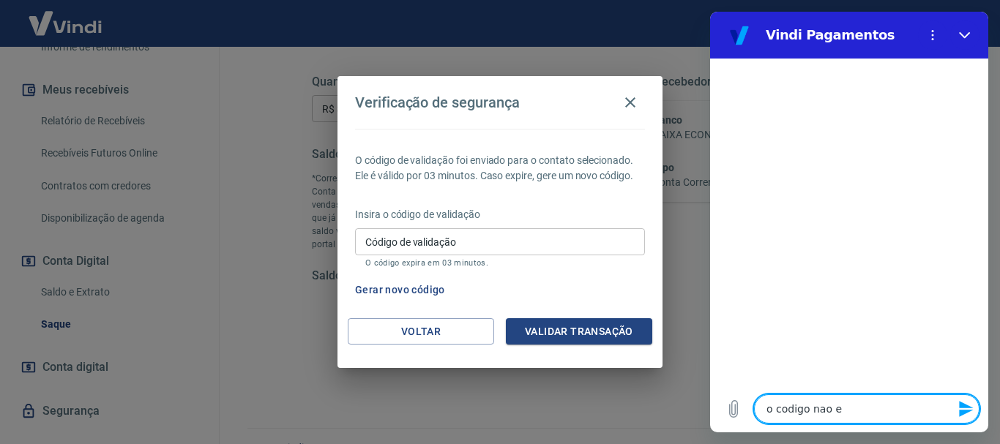
type textarea "x"
type textarea "o codigo nao est"
type textarea "x"
type textarea "o codigo nao esta"
type textarea "x"
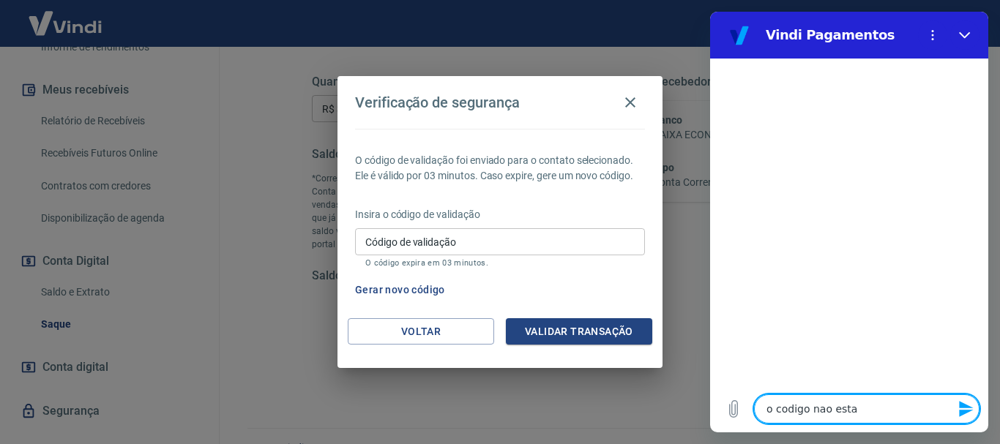
type textarea "o codigo nao esta"
type textarea "x"
type textarea "o codigo nao esta c"
type textarea "x"
type textarea "o codigo nao esta ch"
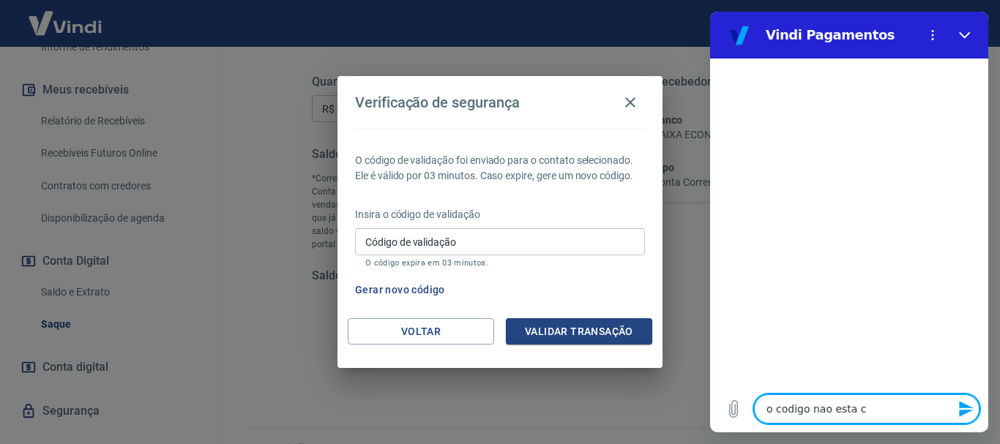
type textarea "x"
type textarea "o codigo nao esta che"
type textarea "x"
type textarea "o codigo nao esta cheg"
type textarea "x"
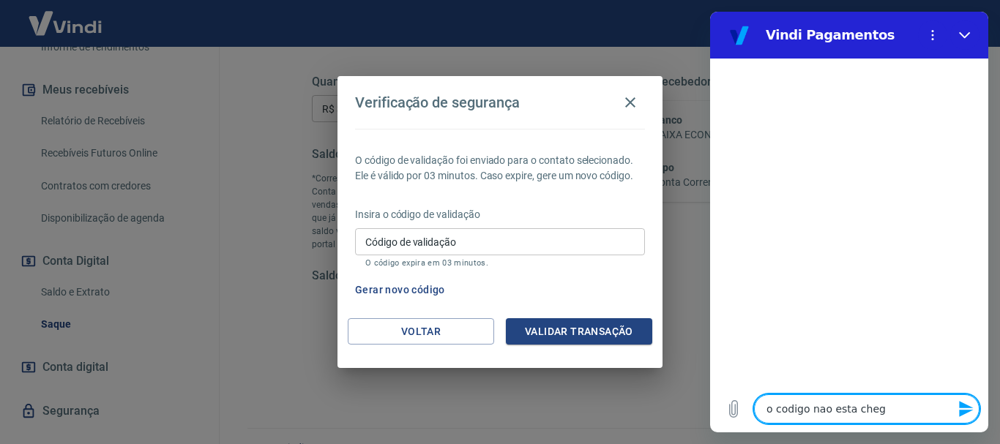
type textarea "o codigo nao esta chega"
type textarea "x"
type textarea "o codigo nao esta chegan"
type textarea "x"
type textarea "o codigo nao esta chegand"
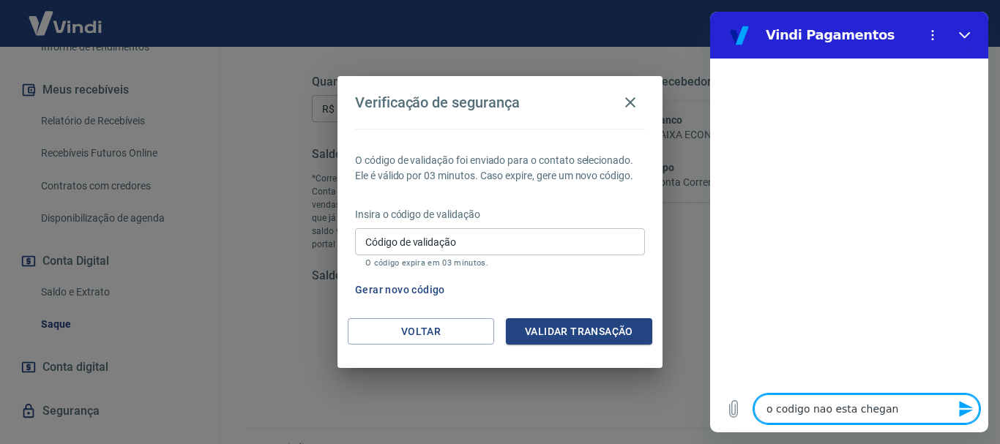
type textarea "x"
type textarea "o codigo nao esta chegando"
type textarea "x"
type textarea "o codigo nao esta chegando"
type textarea "x"
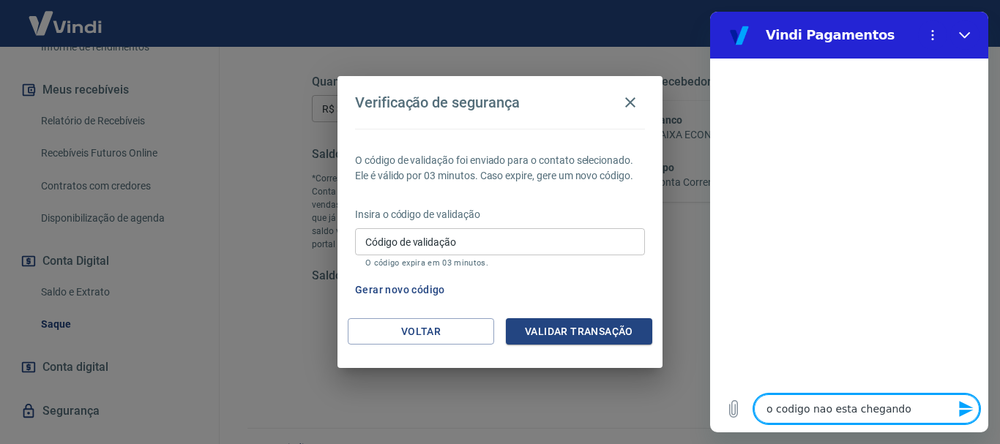
type textarea "o codigo nao esta chegando n"
type textarea "x"
type textarea "o codigo nao esta chegando no"
type textarea "x"
type textarea "o codigo nao esta chegando no"
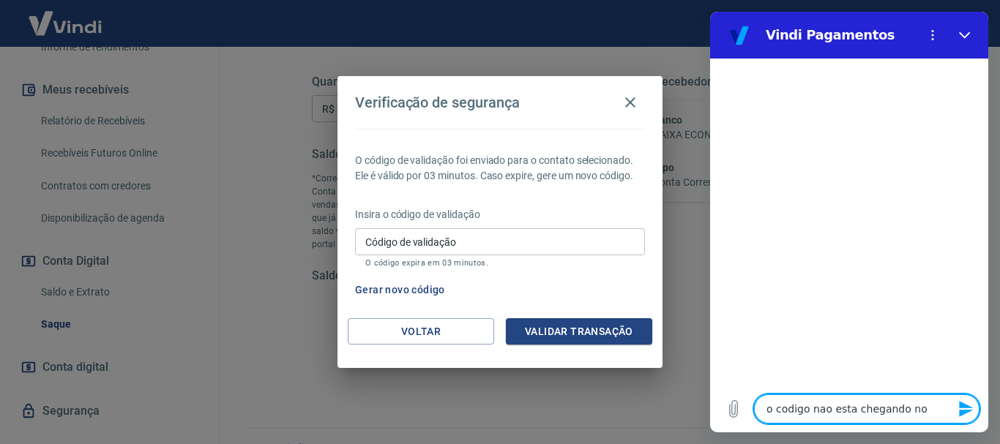
type textarea "x"
type textarea "o codigo nao esta chegando no c"
type textarea "x"
type textarea "o codigo nao esta chegando no cr"
type textarea "x"
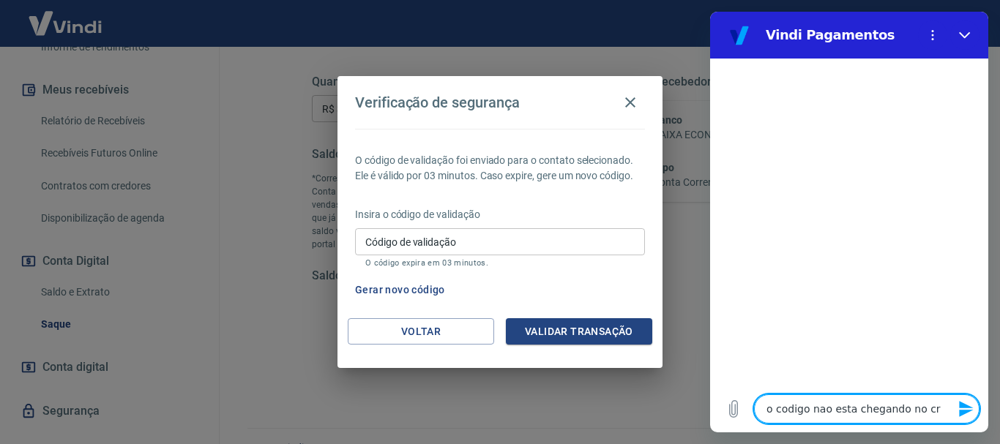
type textarea "o codigo nao esta chegando no c"
type textarea "x"
type textarea "o codigo nao esta chegando no ce"
type textarea "x"
type textarea "o codigo nao esta chegando no cel"
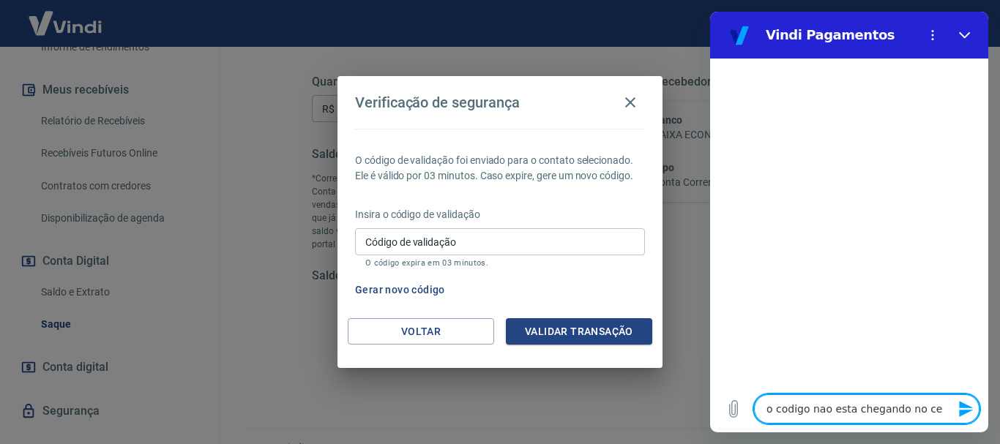
type textarea "x"
type textarea "o codigo nao esta chegando no celu"
type textarea "x"
type textarea "o codigo nao esta chegando no celul"
type textarea "x"
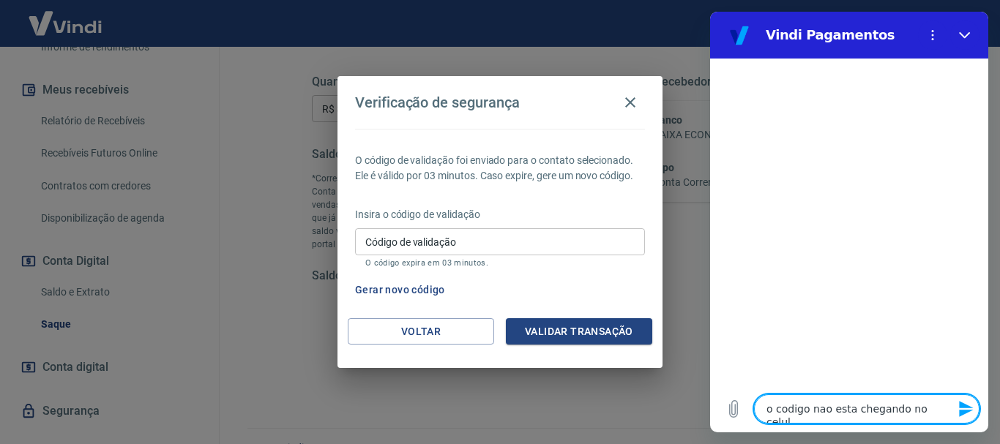
type textarea "o codigo nao esta chegando no celula"
type textarea "x"
type textarea "o codigo nao esta chegando no celular"
type textarea "x"
type textarea "o codigo nao esta chegando no celular"
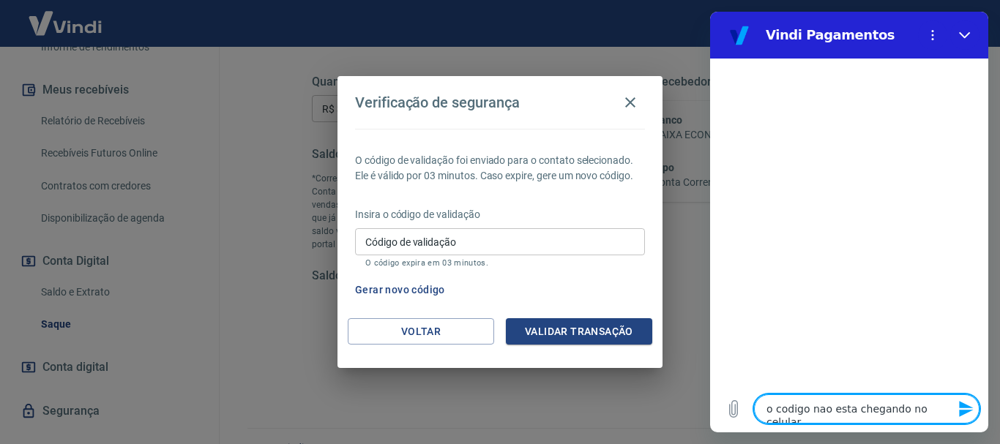
click at [973, 411] on icon "Enviar mensagem" at bounding box center [966, 409] width 18 height 18
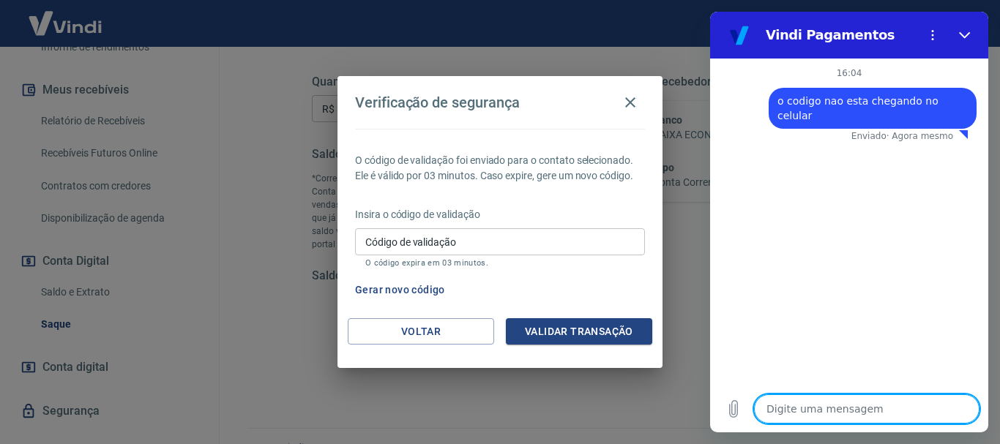
type textarea "x"
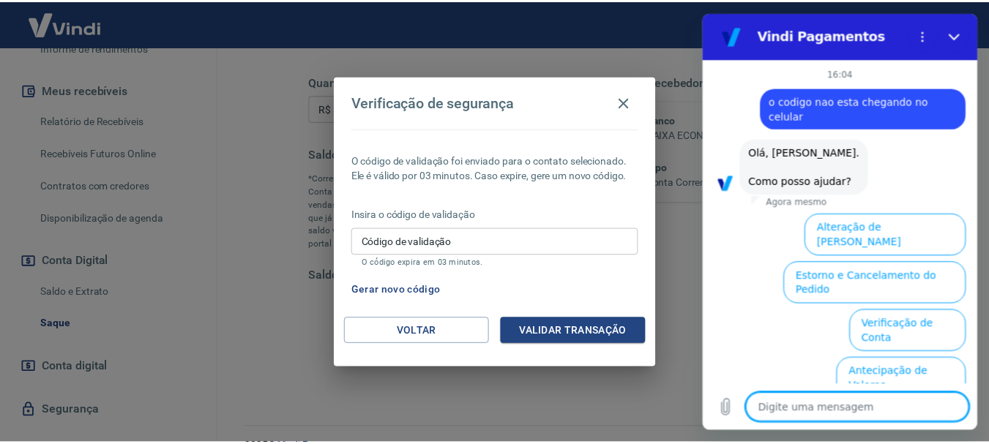
scroll to position [114, 0]
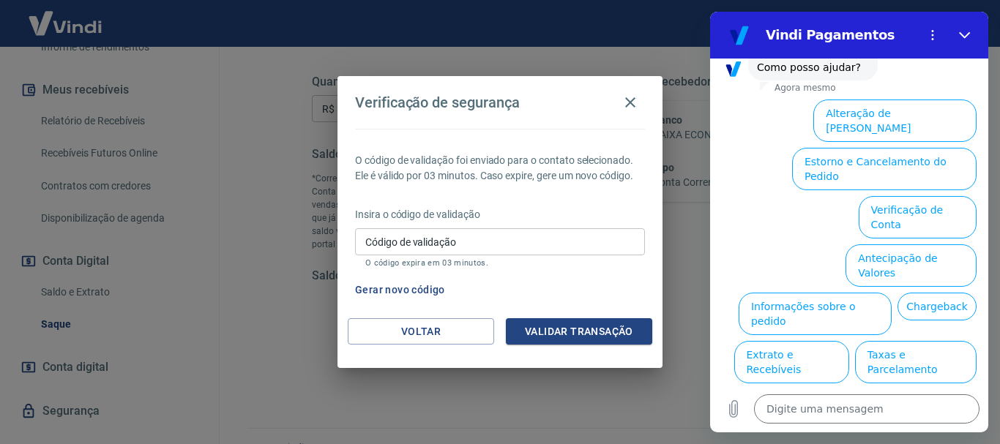
click at [681, 217] on div "Verificação de segurança O código de validação foi enviado para o contato selec…" at bounding box center [500, 222] width 1000 height 444
click at [654, 63] on div "Verificação de segurança O código de validação foi enviado para o contato selec…" at bounding box center [500, 222] width 1000 height 444
click at [403, 291] on button "Gerar novo código" at bounding box center [400, 290] width 102 height 27
click at [609, 336] on button "Validar transação" at bounding box center [579, 331] width 146 height 27
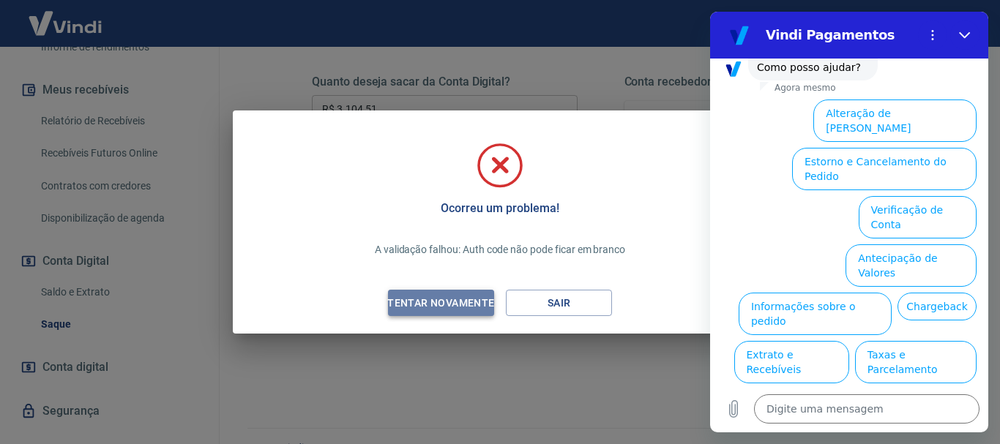
click at [431, 307] on div "Tentar novamente" at bounding box center [441, 303] width 142 height 18
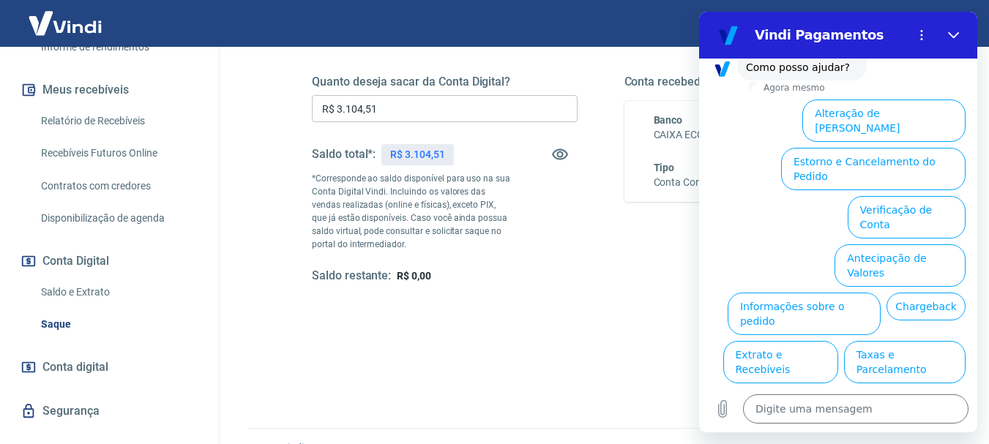
click at [588, 64] on div "Quanto deseja sacar da Conta Digital? R$ 3.104,51 ​ Saldo total*: R$ 3.104,51 *…" at bounding box center [601, 193] width 578 height 307
click at [536, 363] on div "Quanto deseja sacar da Conta Digital? R$ 3.104,51 ​ Saldo total*: R$ 3.104,51 *…" at bounding box center [600, 187] width 613 height 354
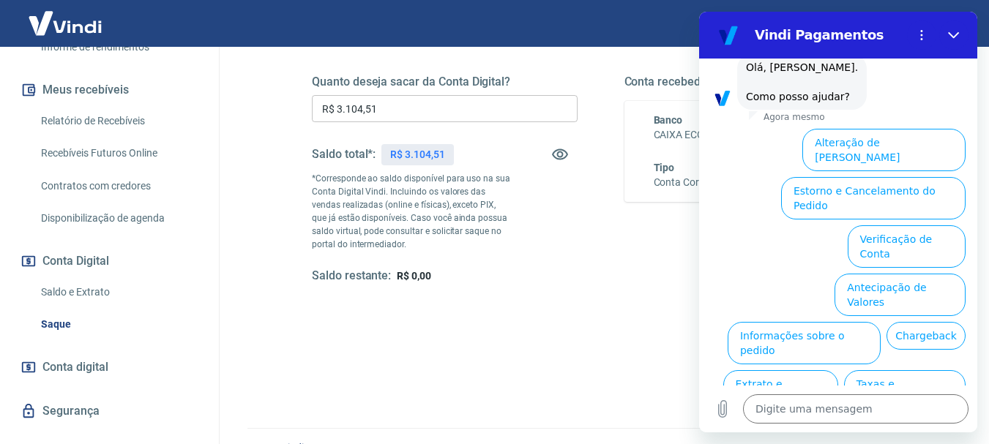
click at [602, 332] on div "Solicitar saque" at bounding box center [601, 332] width 578 height 27
